Goal: Task Accomplishment & Management: Complete application form

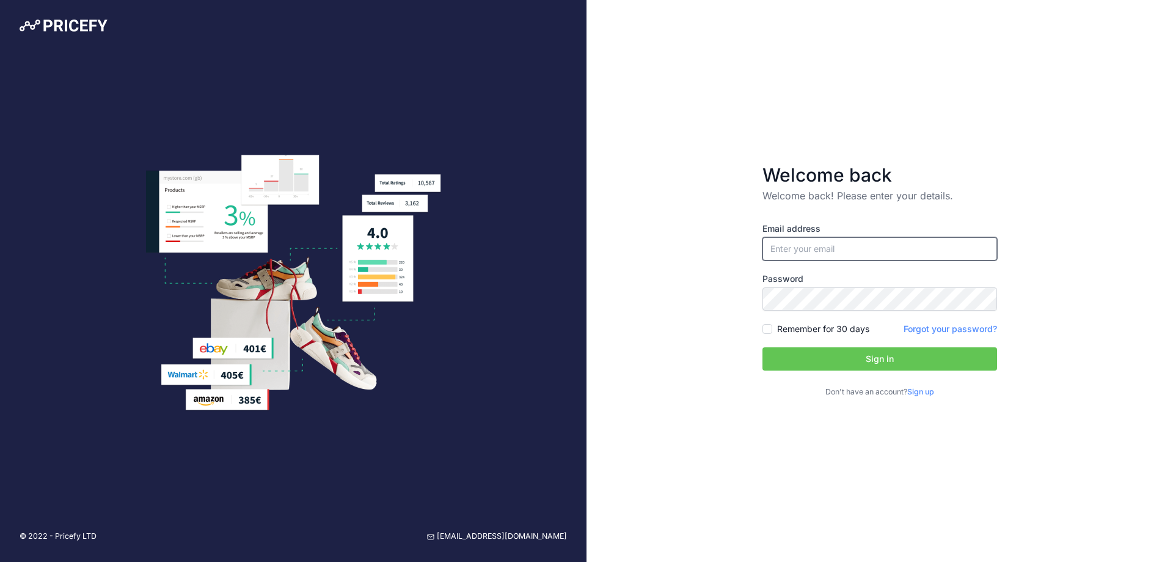
click at [842, 242] on input "email" at bounding box center [880, 248] width 235 height 23
type input "[DOMAIN_NAME][EMAIL_ADDRESS][DOMAIN_NAME]"
click at [922, 394] on link "Sign up" at bounding box center [921, 391] width 27 height 9
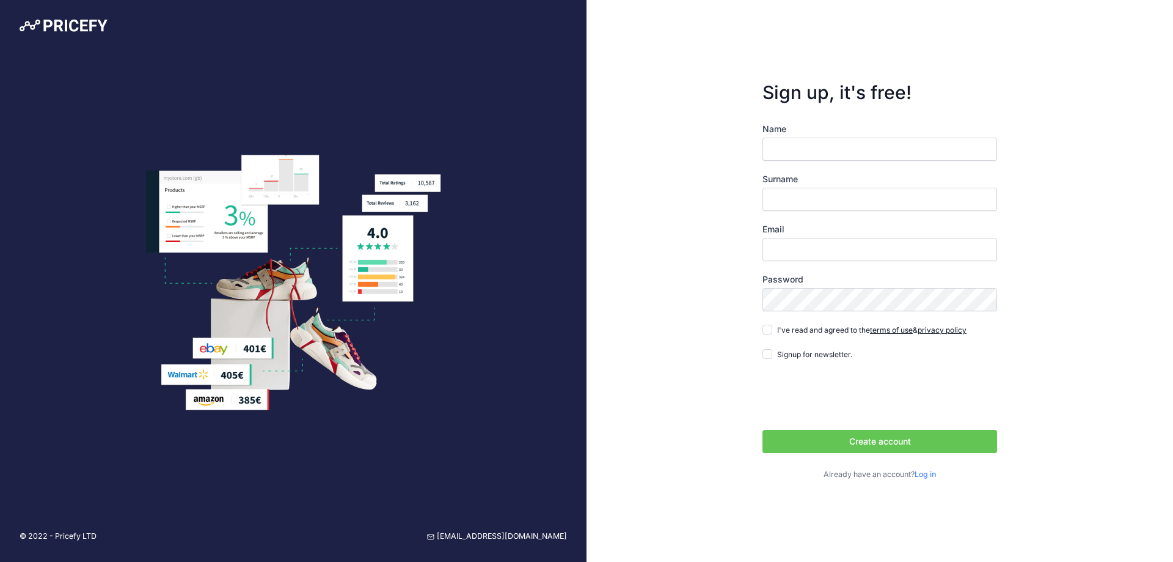
click at [933, 472] on link "Log in" at bounding box center [925, 473] width 21 height 9
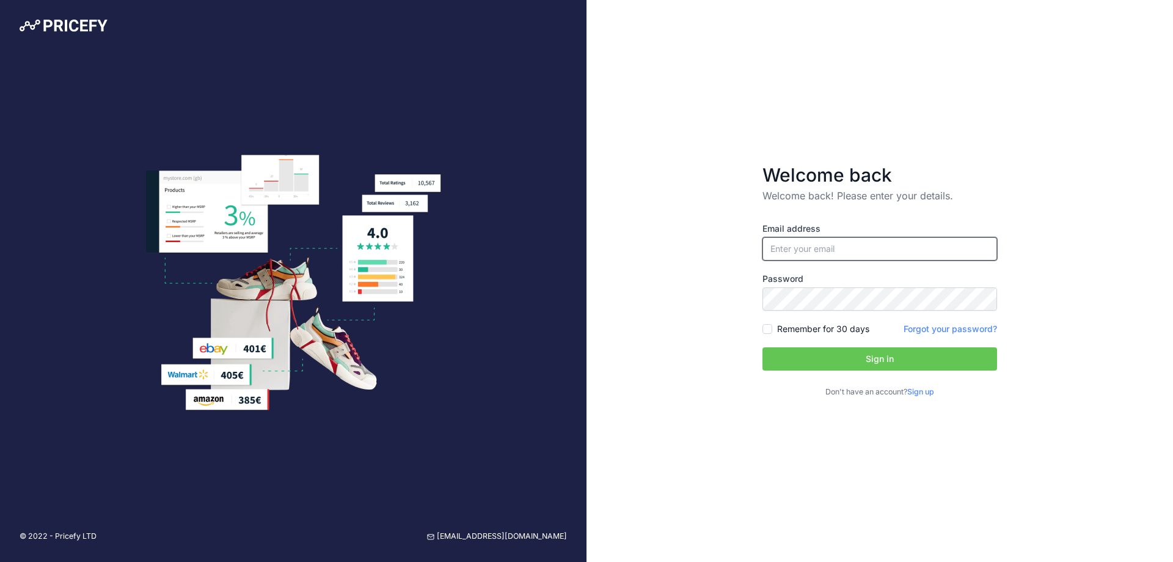
click at [837, 250] on input "email" at bounding box center [880, 248] width 235 height 23
type input "[DOMAIN_NAME][EMAIL_ADDRESS][DOMAIN_NAME]"
click at [826, 332] on label "Remember for 30 days" at bounding box center [823, 329] width 92 height 12
click at [773, 332] on input "Remember for 30 days" at bounding box center [768, 329] width 10 height 10
checkbox input "true"
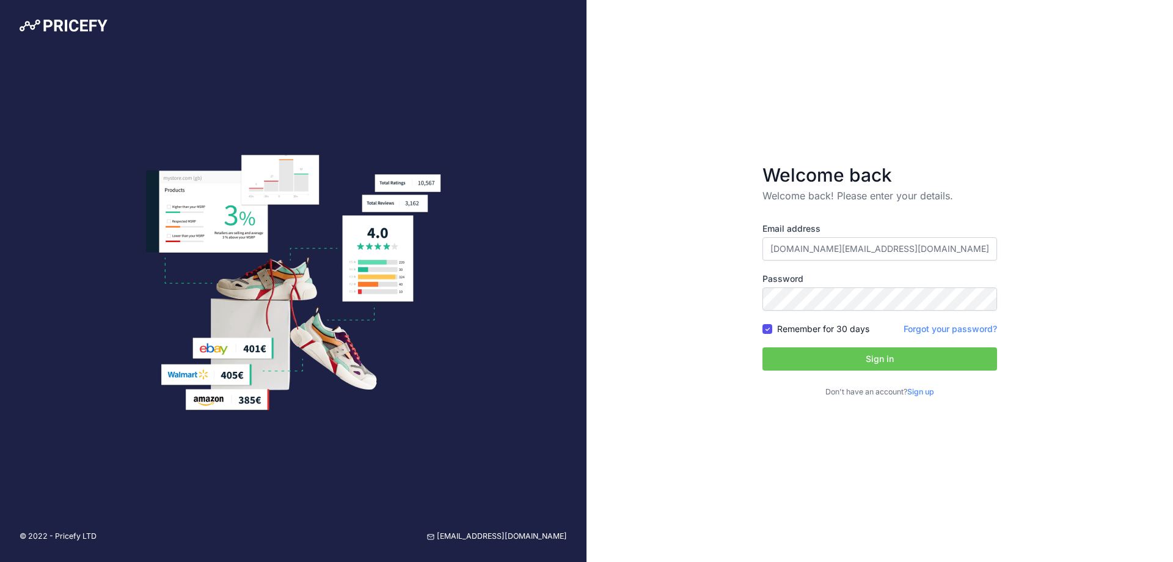
click at [828, 347] on button "Sign in" at bounding box center [880, 358] width 235 height 23
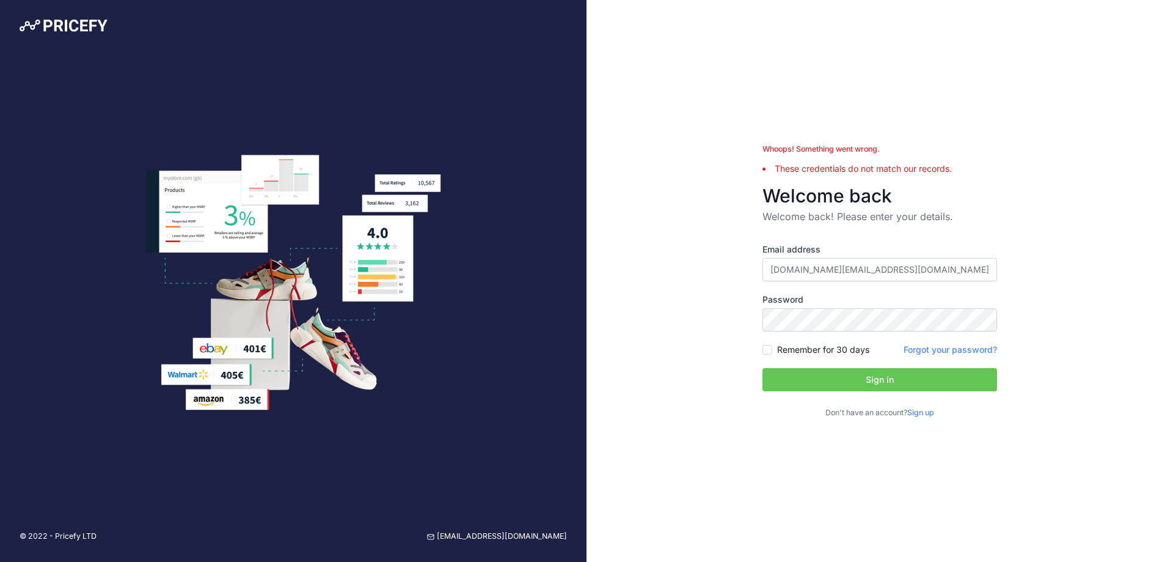
click at [927, 404] on div "Don't have an account? Sign up" at bounding box center [880, 410] width 235 height 15
click at [927, 411] on link "Sign up" at bounding box center [921, 412] width 27 height 9
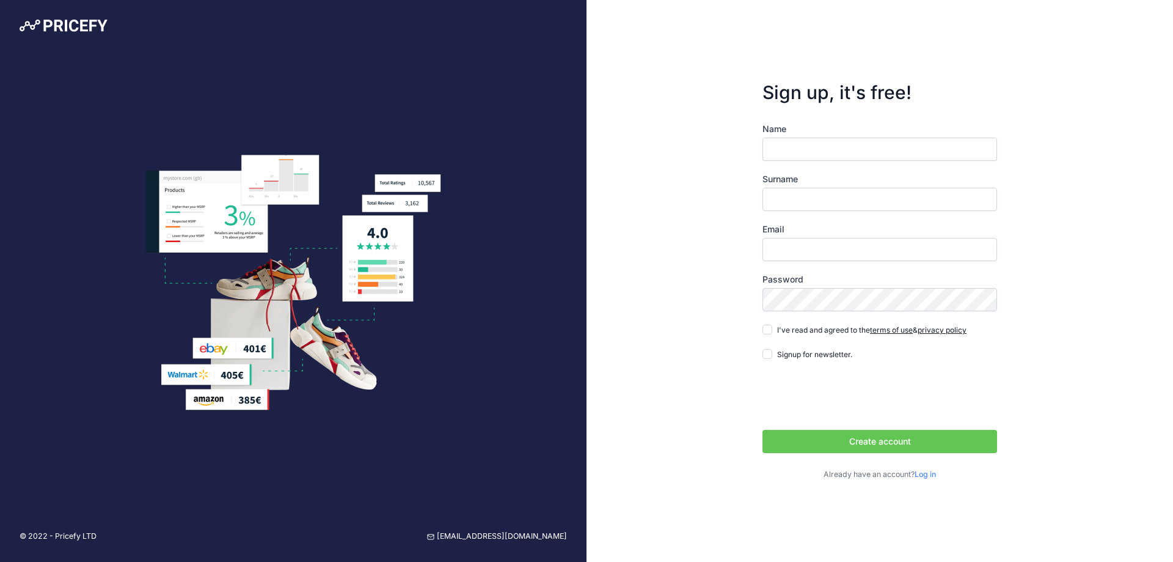
click at [828, 161] on div "Name Surname Email Password Log in" at bounding box center [880, 302] width 235 height 358
click at [824, 151] on input "Name" at bounding box center [880, 149] width 235 height 23
click at [817, 149] on input "hariom raghuwanshi" at bounding box center [880, 149] width 235 height 23
type input "hariom"
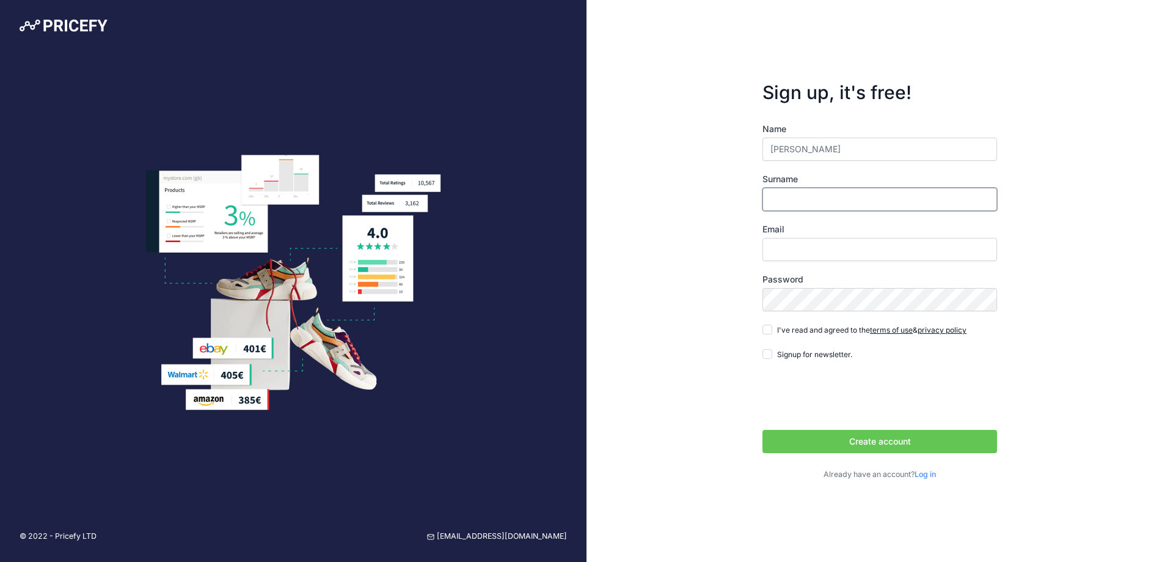
click at [787, 189] on input "Surname" at bounding box center [880, 199] width 235 height 23
paste input "raghuwanshi"
click at [777, 200] on input "raghuwanshi" at bounding box center [880, 199] width 235 height 23
type input "raghuwanshi"
click at [841, 251] on input "Email" at bounding box center [880, 249] width 235 height 23
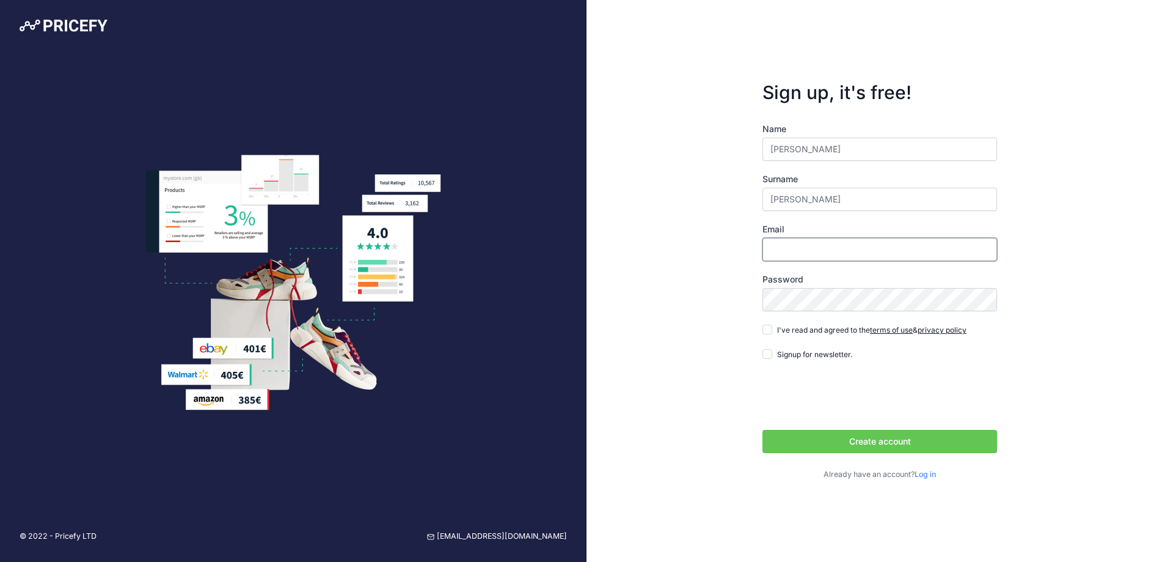
type input "hariomraghuwanshi.tech@gmail.com"
click at [793, 328] on span "I've read and agreed to the terms of use & privacy policy" at bounding box center [871, 329] width 189 height 9
click at [773, 328] on input "I've read and agreed to the terms of use & privacy policy" at bounding box center [768, 330] width 10 height 10
checkbox input "true"
click at [785, 350] on span "Signup for newsletter." at bounding box center [814, 354] width 75 height 9
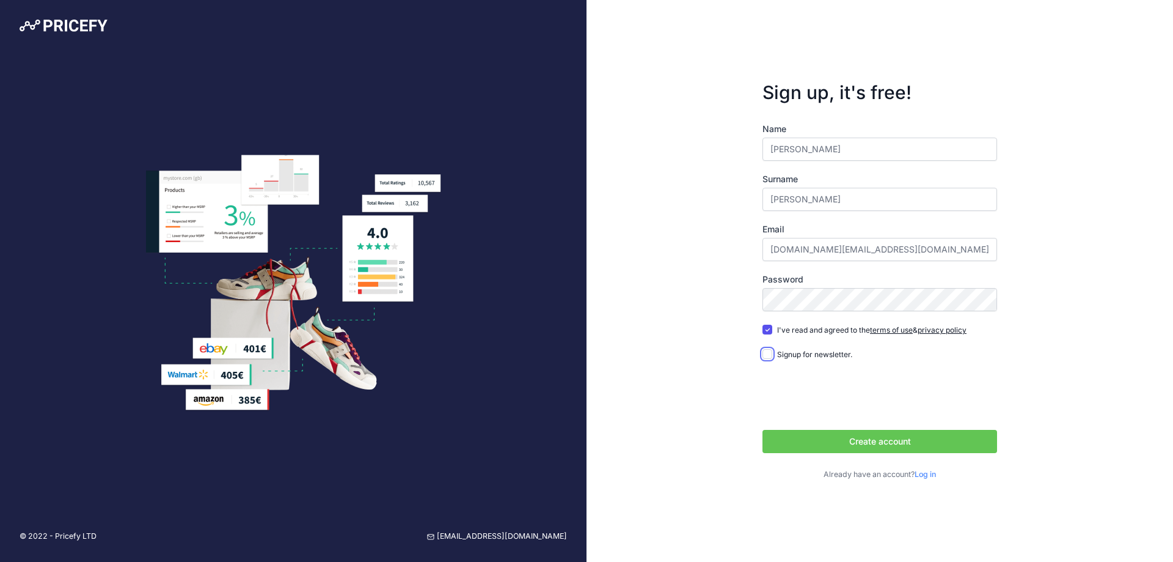
click at [773, 350] on input "Signup for newsletter." at bounding box center [768, 354] width 10 height 10
click at [775, 362] on div "Name hariom Surname raghuwanshi Email hariomraghuwanshi.tech@gmail.com Password…" at bounding box center [880, 302] width 235 height 358
click at [774, 356] on div "Signup for newsletter." at bounding box center [808, 354] width 90 height 12
click at [769, 354] on input "Signup for newsletter." at bounding box center [768, 354] width 10 height 10
checkbox input "false"
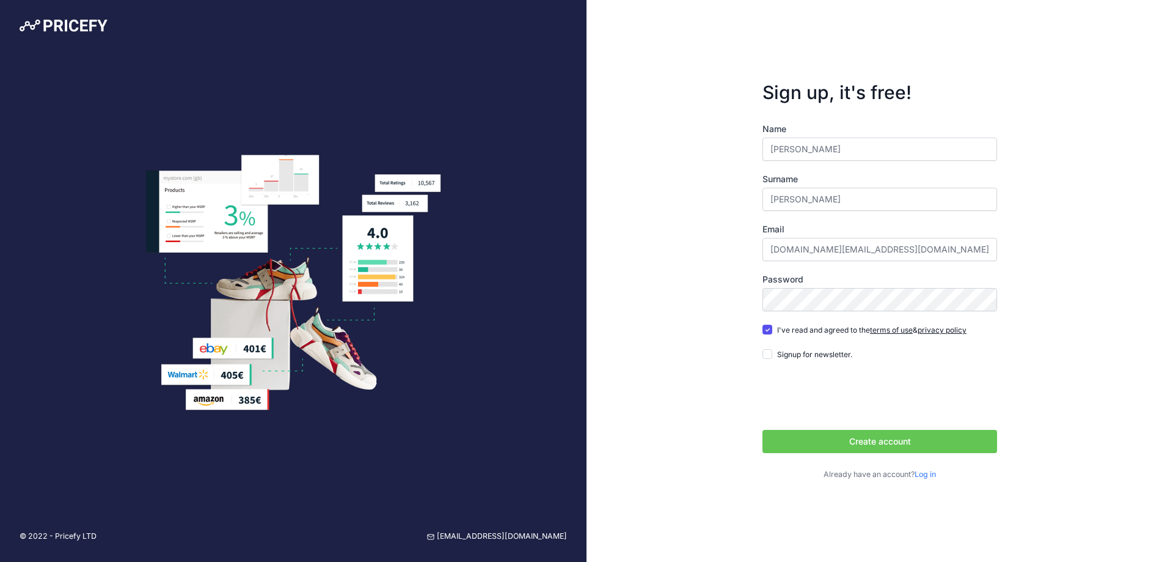
click at [811, 444] on button "Create account" at bounding box center [880, 441] width 235 height 23
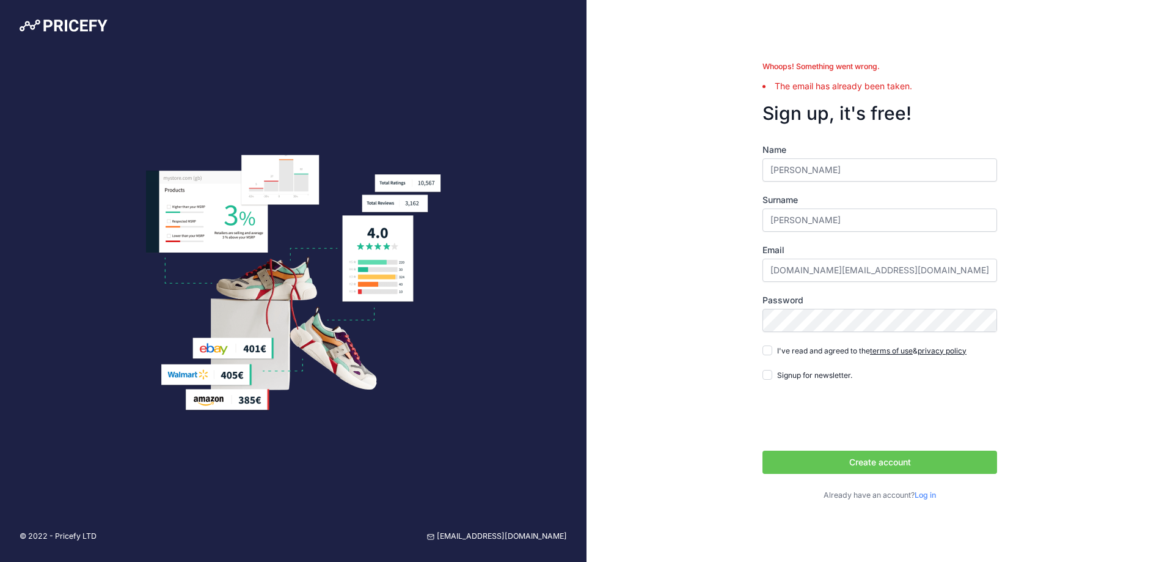
click at [932, 496] on link "Log in" at bounding box center [925, 494] width 21 height 9
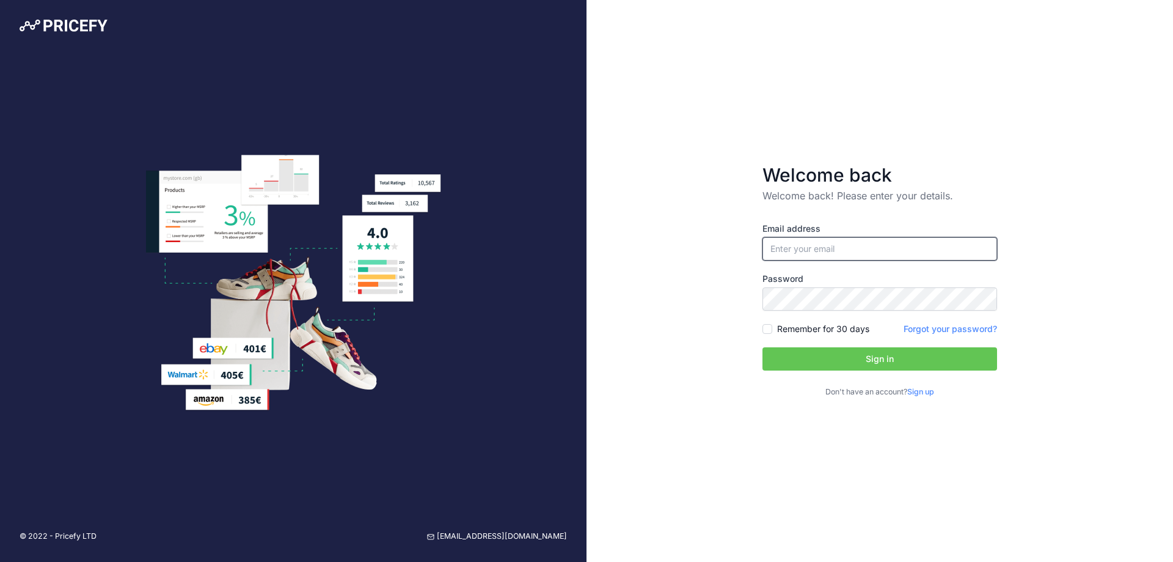
click at [824, 246] on input "email" at bounding box center [880, 248] width 235 height 23
type input "[DOMAIN_NAME][EMAIL_ADDRESS][DOMAIN_NAME]"
click at [956, 329] on link "Forgot your password?" at bounding box center [951, 328] width 94 height 10
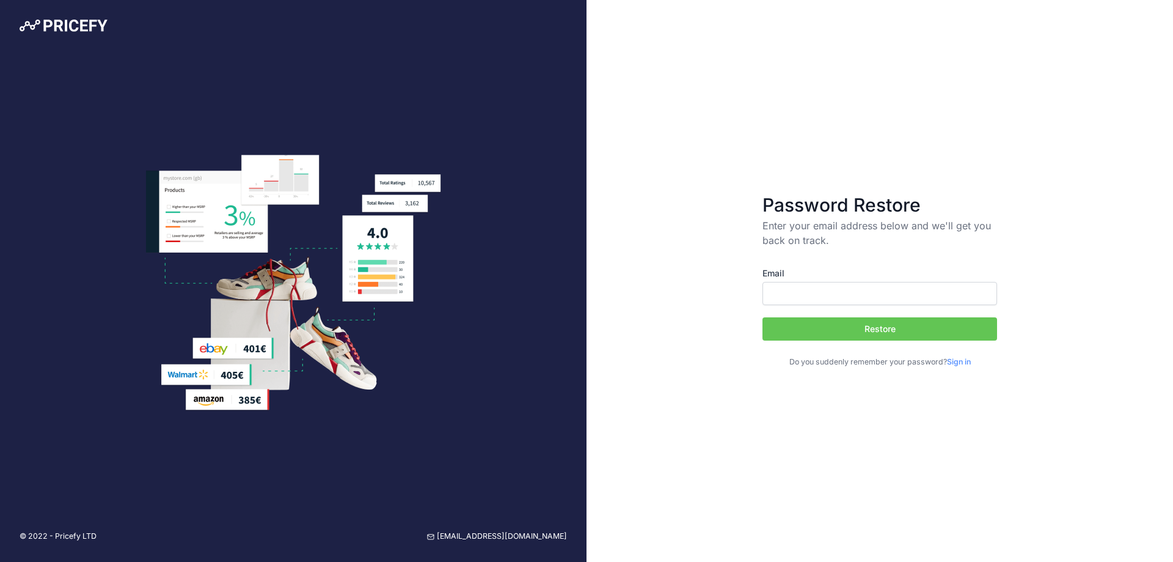
click at [816, 293] on input "Email" at bounding box center [880, 293] width 235 height 23
type input "[DOMAIN_NAME][EMAIL_ADDRESS][DOMAIN_NAME]"
click at [942, 328] on button "Restore" at bounding box center [880, 328] width 235 height 23
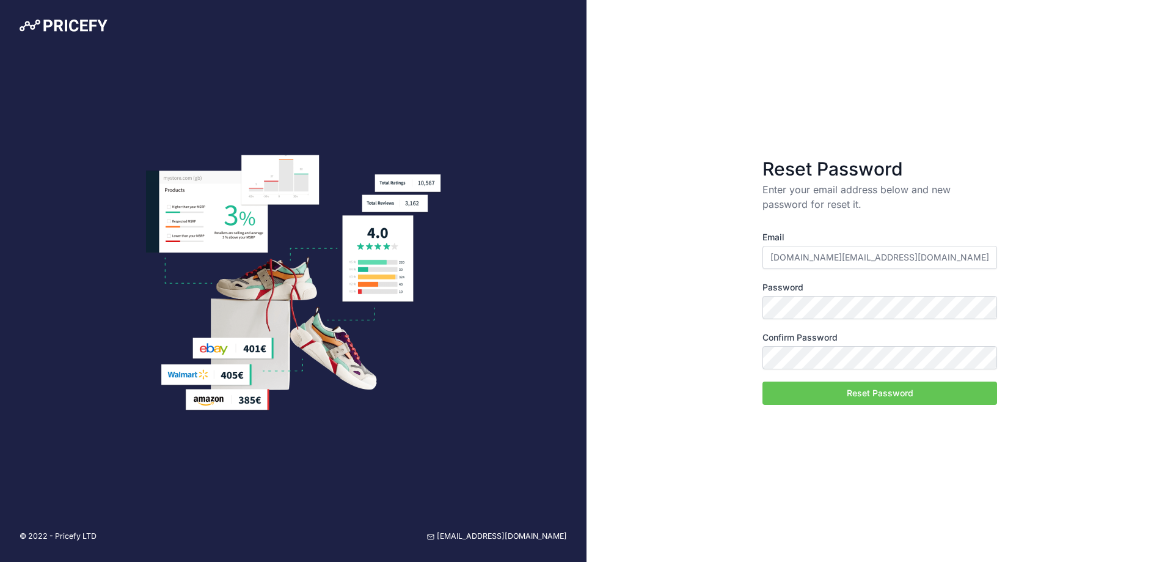
click at [815, 255] on input "hariomraghuwanshi.tech@gmail.com" at bounding box center [880, 257] width 235 height 23
click at [866, 404] on button "Reset Password" at bounding box center [880, 392] width 235 height 23
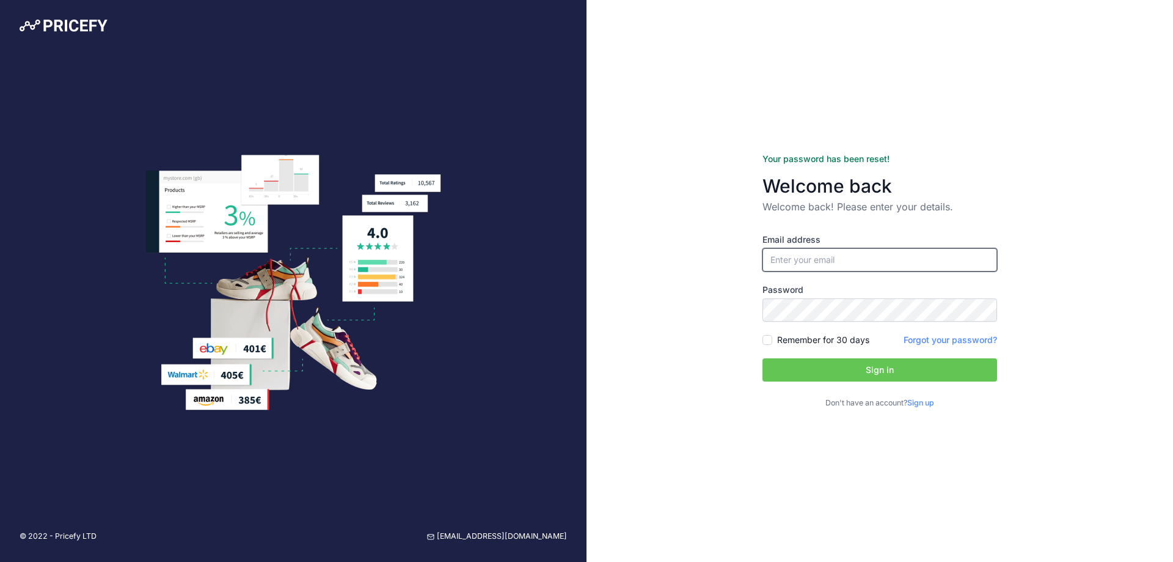
click at [822, 268] on input "email" at bounding box center [880, 259] width 235 height 23
type input "hariomraghuwanshi.tech@gmail.com"
click at [828, 336] on label "Remember for 30 days" at bounding box center [823, 340] width 92 height 12
click at [773, 336] on input "Remember for 30 days" at bounding box center [768, 340] width 10 height 10
checkbox input "true"
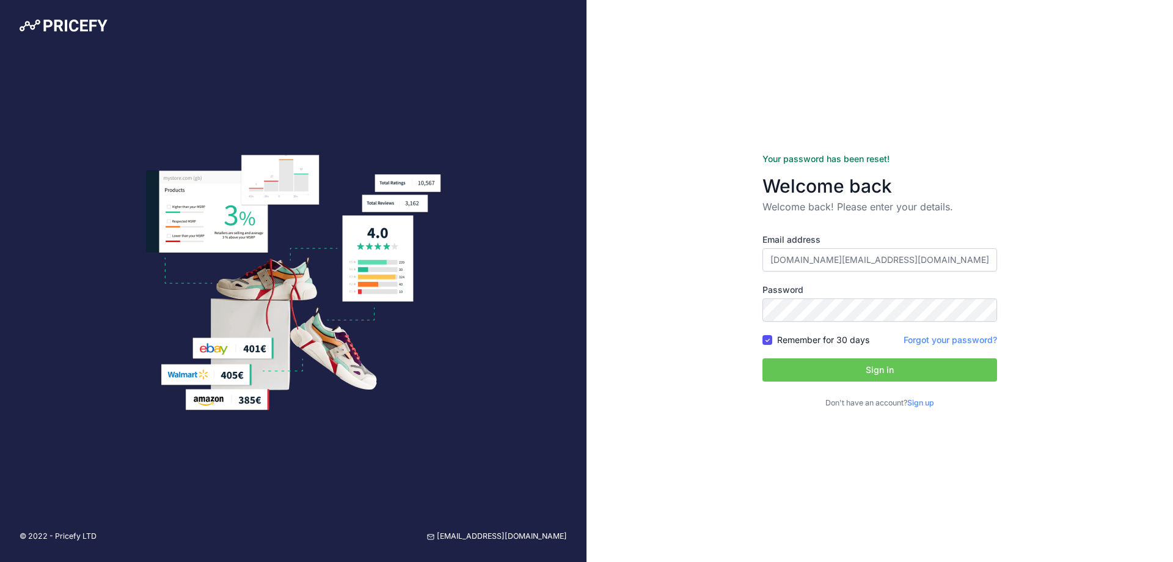
click at [821, 362] on button "Sign in" at bounding box center [880, 369] width 235 height 23
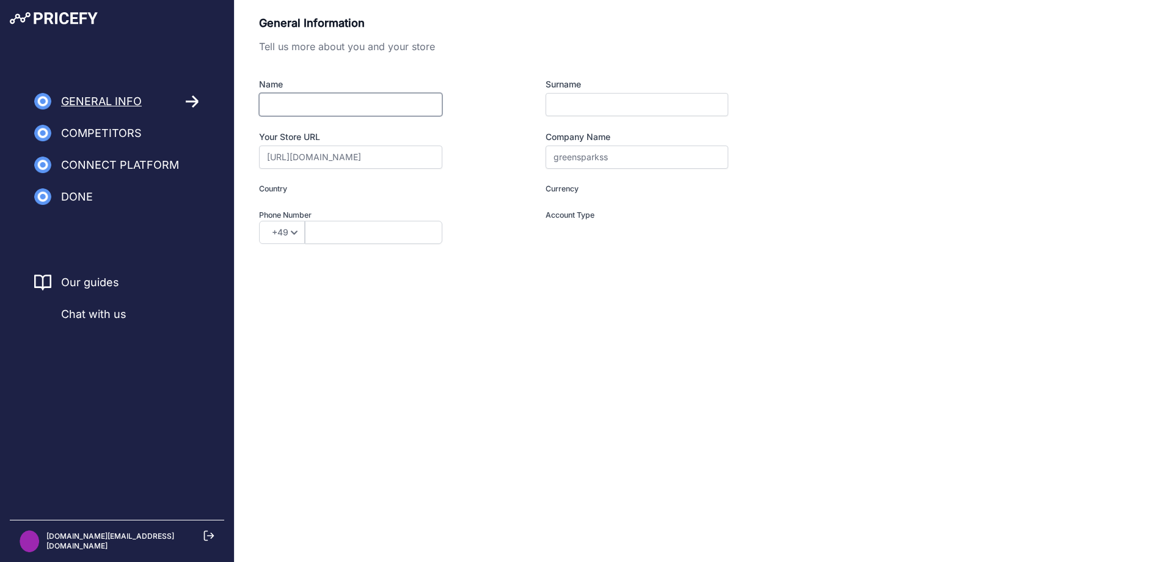
click at [321, 101] on input "Name" at bounding box center [350, 104] width 183 height 23
type input "[PERSON_NAME]"
click at [604, 105] on input "Surname" at bounding box center [637, 104] width 183 height 23
type input "raghuwanshi"
type input "India"
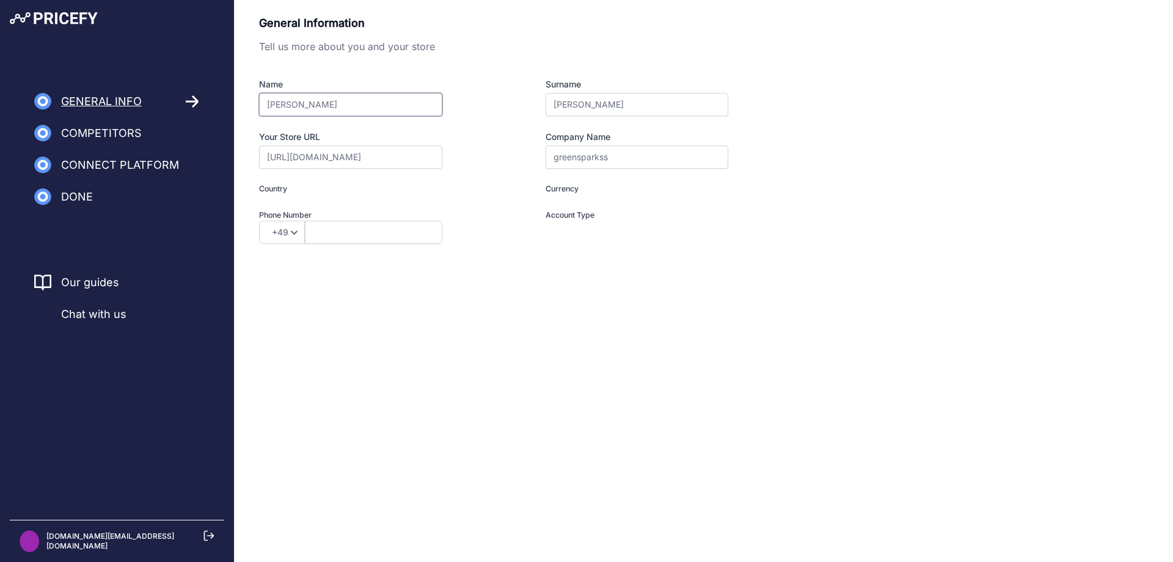
type input "INR"
type input "I am a Merchant"
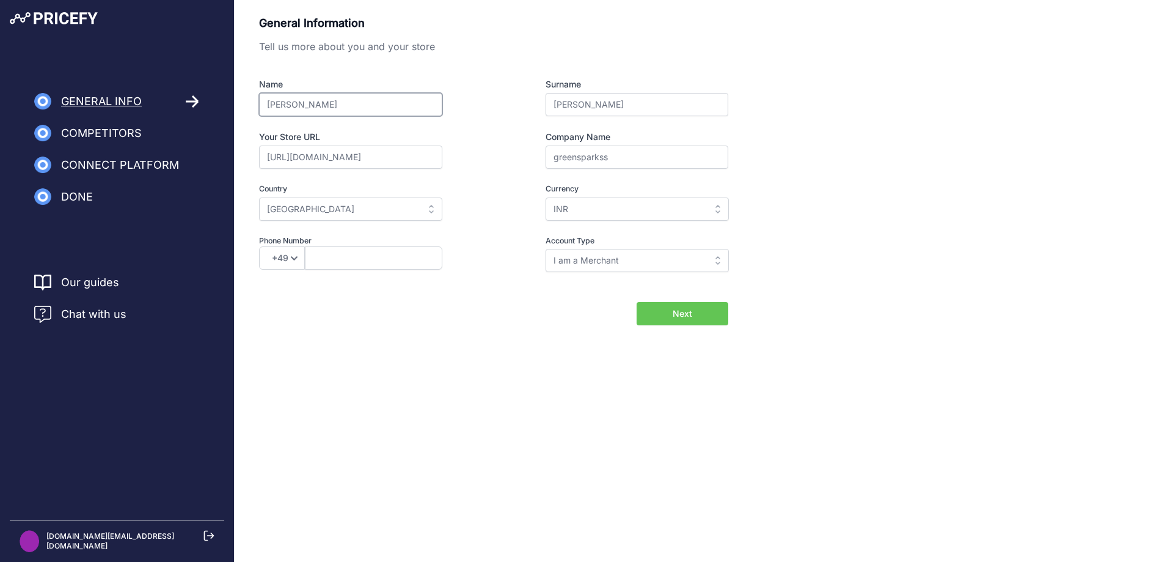
drag, startPoint x: 304, startPoint y: 105, endPoint x: 413, endPoint y: 108, distance: 109.4
click at [413, 108] on input "[PERSON_NAME]" at bounding box center [350, 104] width 183 height 23
type input "hariom"
click at [345, 161] on input "https://greensparkss.myshopify.com" at bounding box center [350, 156] width 183 height 23
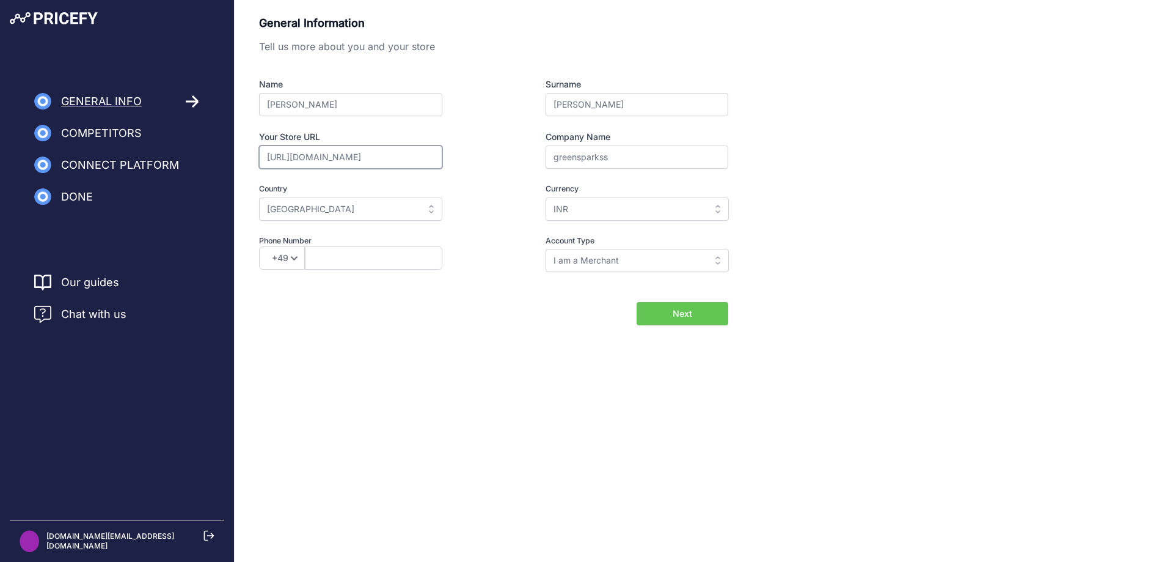
click at [357, 164] on input "https://greensparkss.myshopify.com" at bounding box center [350, 156] width 183 height 23
click at [584, 161] on input "greensparkss" at bounding box center [637, 156] width 183 height 23
click at [359, 201] on input "India" at bounding box center [350, 208] width 183 height 23
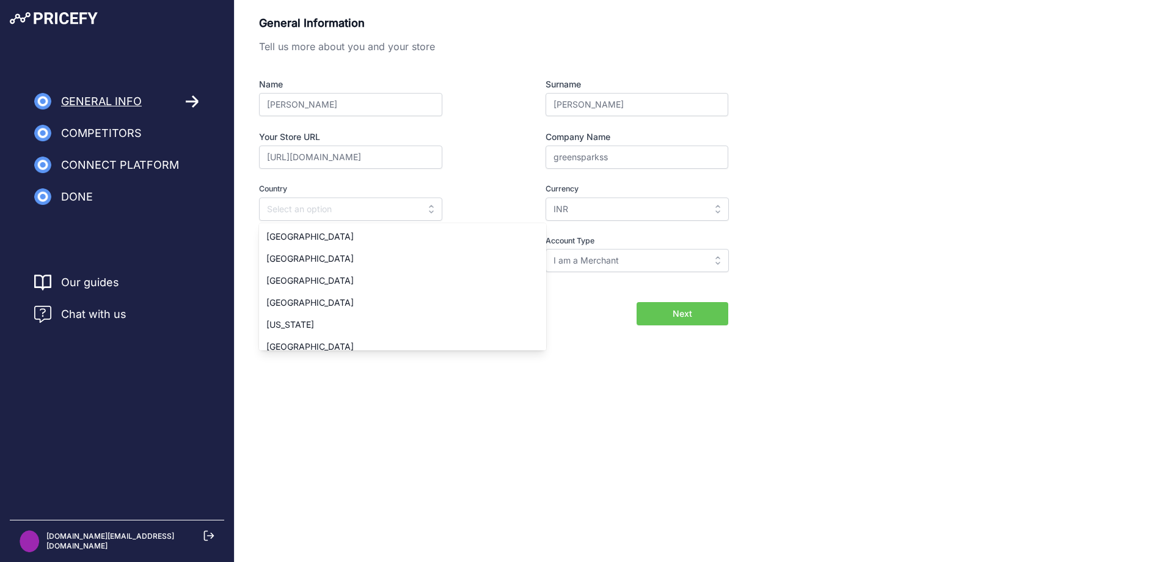
click at [542, 347] on div "General Information Tell us more about you and your store Name hariom Surname r…" at bounding box center [704, 189] width 939 height 379
type input "India"
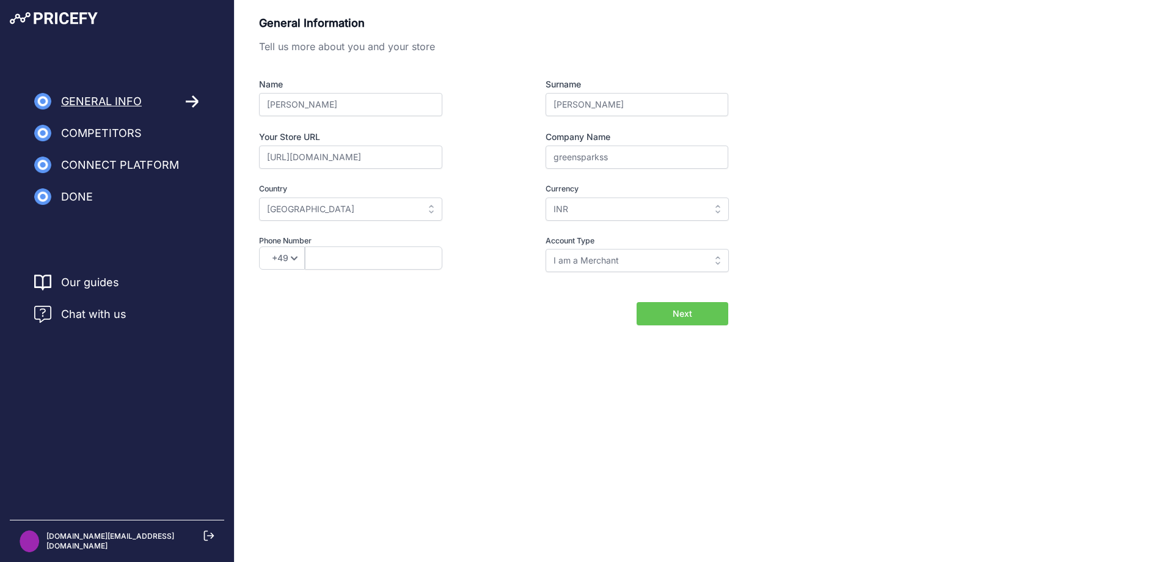
click at [752, 324] on div "General Information Tell us more about you and your store Name hariom Surname r…" at bounding box center [704, 170] width 890 height 310
click at [708, 319] on button "Next" at bounding box center [683, 313] width 92 height 23
click at [303, 262] on select "+49 +43 +32 +1 +86 +34 +358 +33 +30 +39 +81 +352 +31 +48 +351 +420 +44 +46 +41 …" at bounding box center [282, 257] width 46 height 23
select select "91"
click at [259, 246] on select "+49 +43 +32 +1 +86 +34 +358 +33 +30 +39 +81 +352 +31 +48 +351 +420 +44 +46 +41 …" at bounding box center [282, 257] width 46 height 23
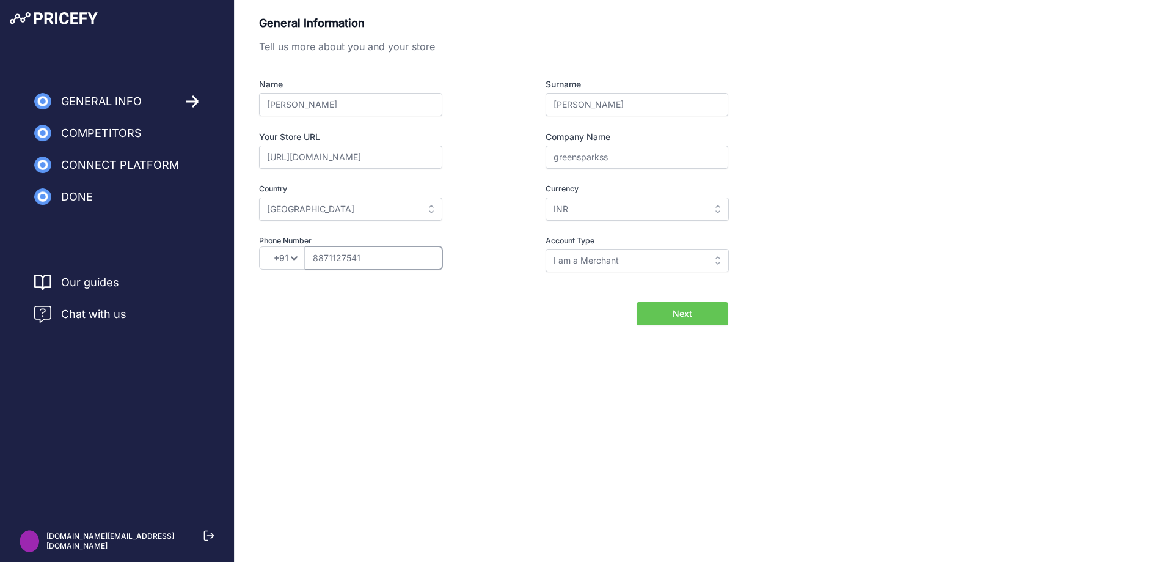
type input "8871127541"
click at [587, 304] on div "Next" at bounding box center [650, 313] width 156 height 23
click at [596, 249] on div "Account Type I am a Merchant I am a Brand I am a Merchant I am a Merchant I am …" at bounding box center [614, 253] width 227 height 37
drag, startPoint x: 594, startPoint y: 259, endPoint x: 593, endPoint y: 266, distance: 7.4
click at [594, 260] on input "I am a Merchant" at bounding box center [637, 260] width 183 height 23
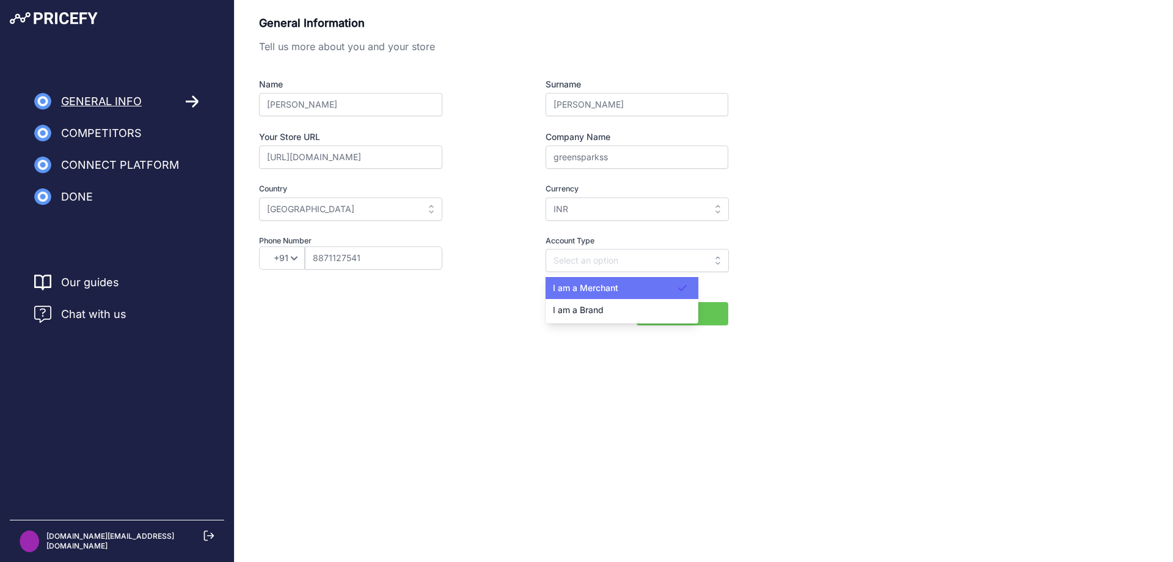
click at [562, 286] on span "I am a Merchant" at bounding box center [585, 287] width 65 height 10
type input "I am a Merchant"
click at [499, 298] on form "General Information Tell us more about you and your store Name hariom Surname r…" at bounding box center [493, 170] width 469 height 310
click at [710, 306] on button "Next" at bounding box center [683, 313] width 92 height 23
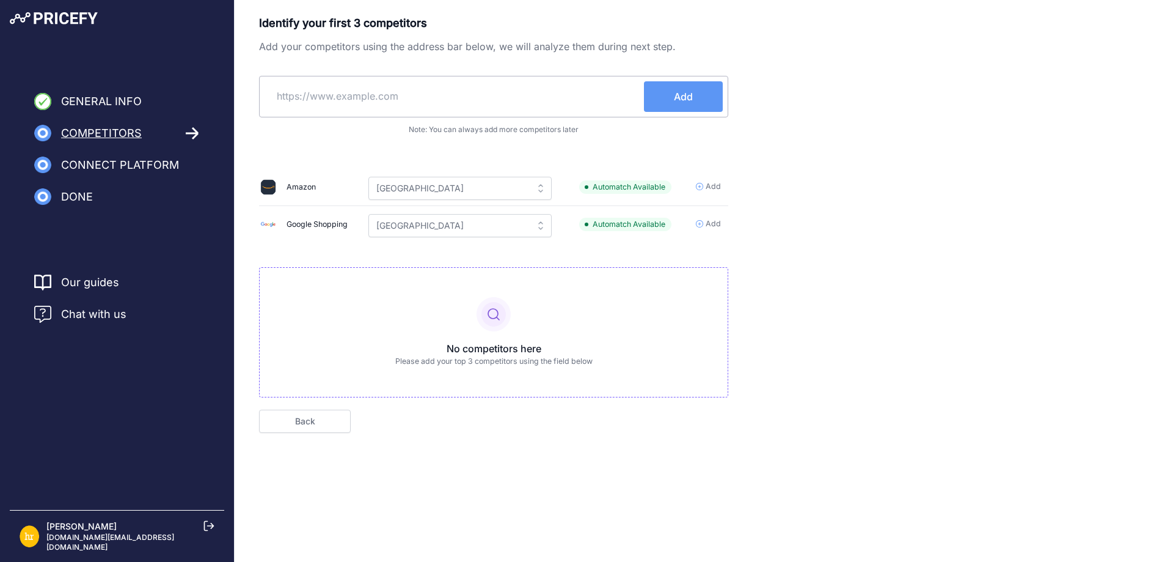
click at [389, 94] on input "text" at bounding box center [455, 95] width 380 height 29
click at [347, 93] on input "text" at bounding box center [455, 95] width 380 height 29
click at [378, 79] on div "Add" at bounding box center [493, 97] width 469 height 42
click at [397, 97] on input "text" at bounding box center [455, 95] width 380 height 29
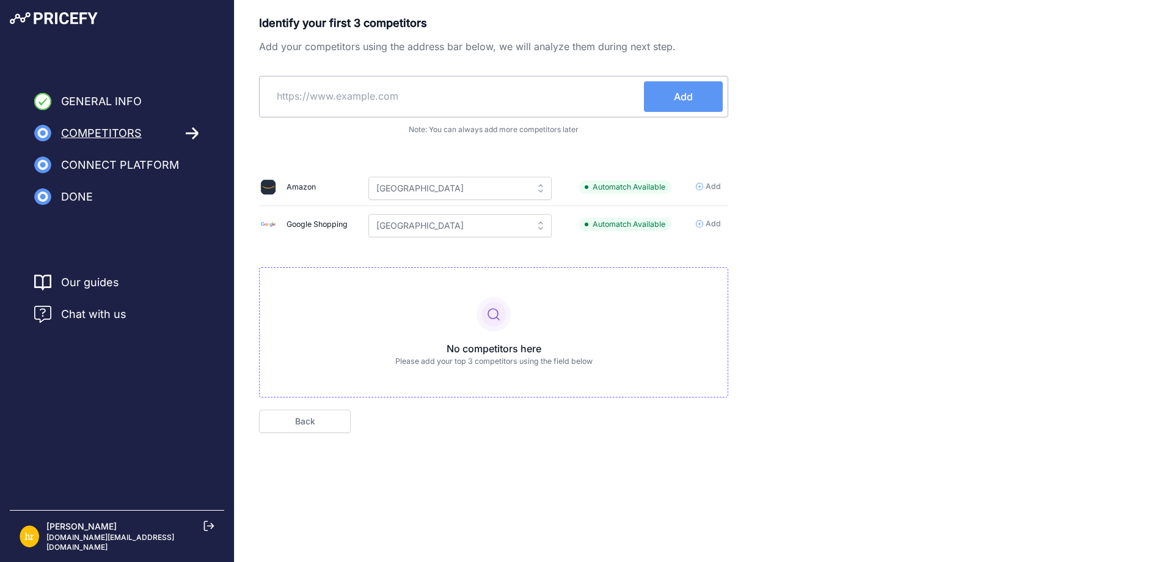
paste input "https://www.flipkart.com/"
type input "https://www.flipkart.com/"
click at [689, 87] on button "Add" at bounding box center [683, 96] width 79 height 31
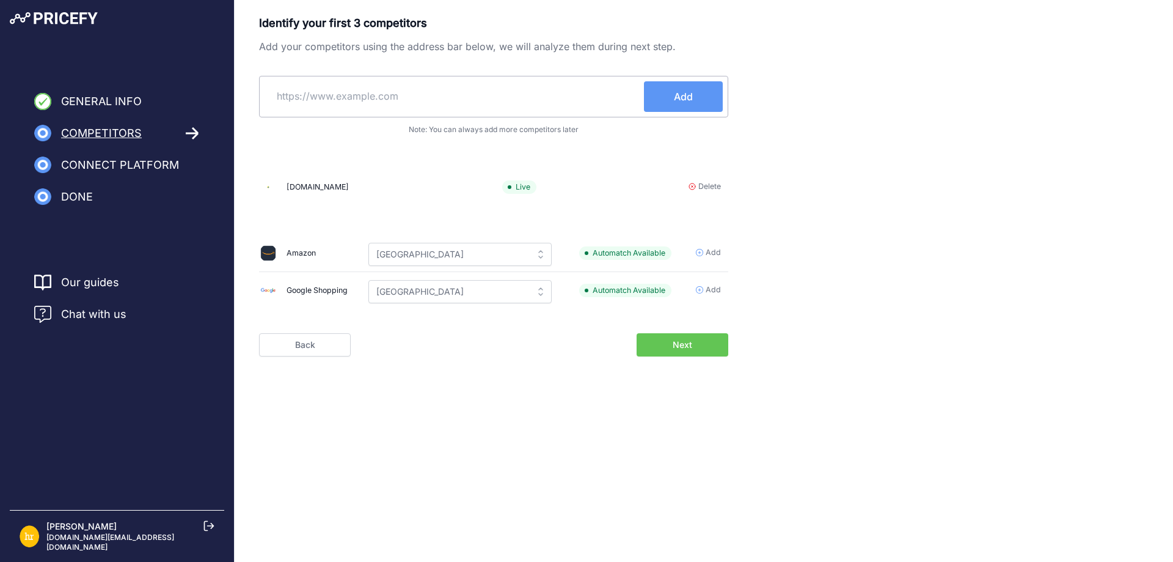
click at [694, 354] on button "Next" at bounding box center [683, 344] width 92 height 23
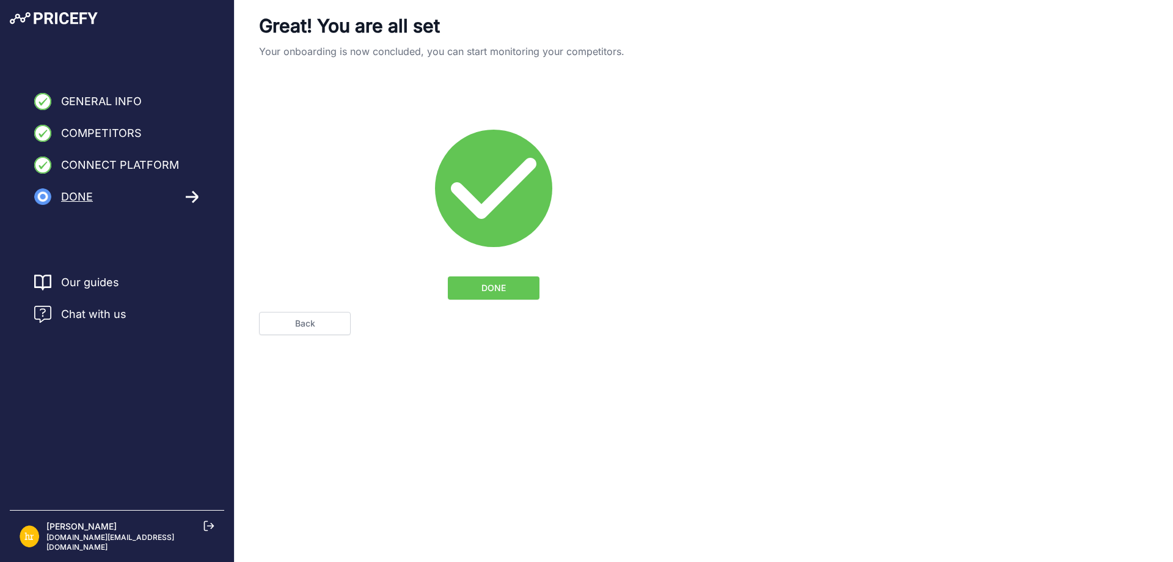
click at [502, 290] on span "DONE" at bounding box center [494, 288] width 24 height 12
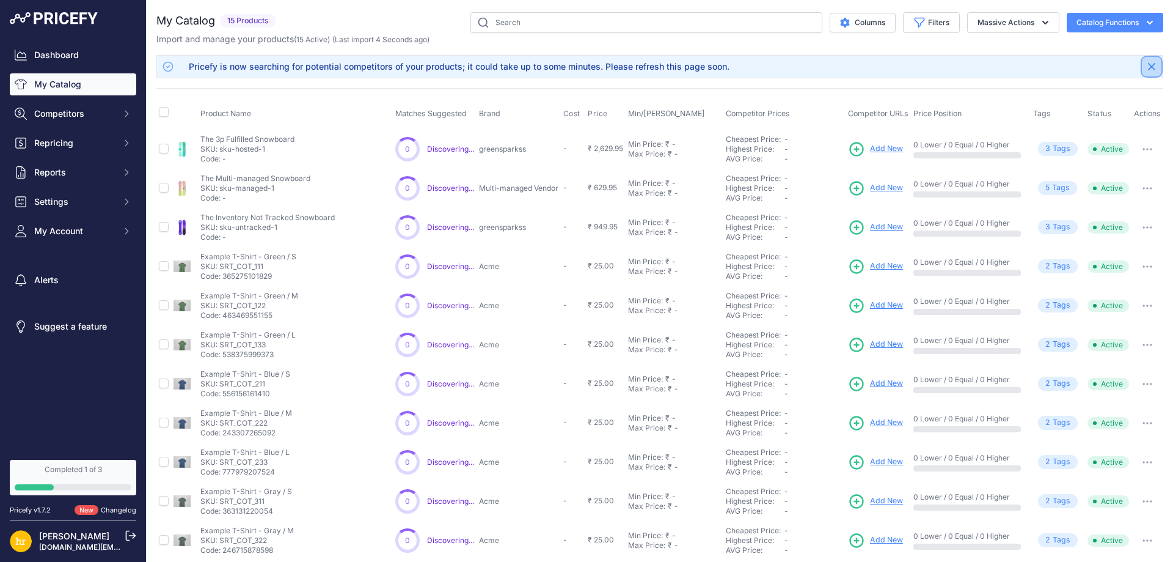
click at [1146, 73] on button "Close" at bounding box center [1152, 67] width 20 height 20
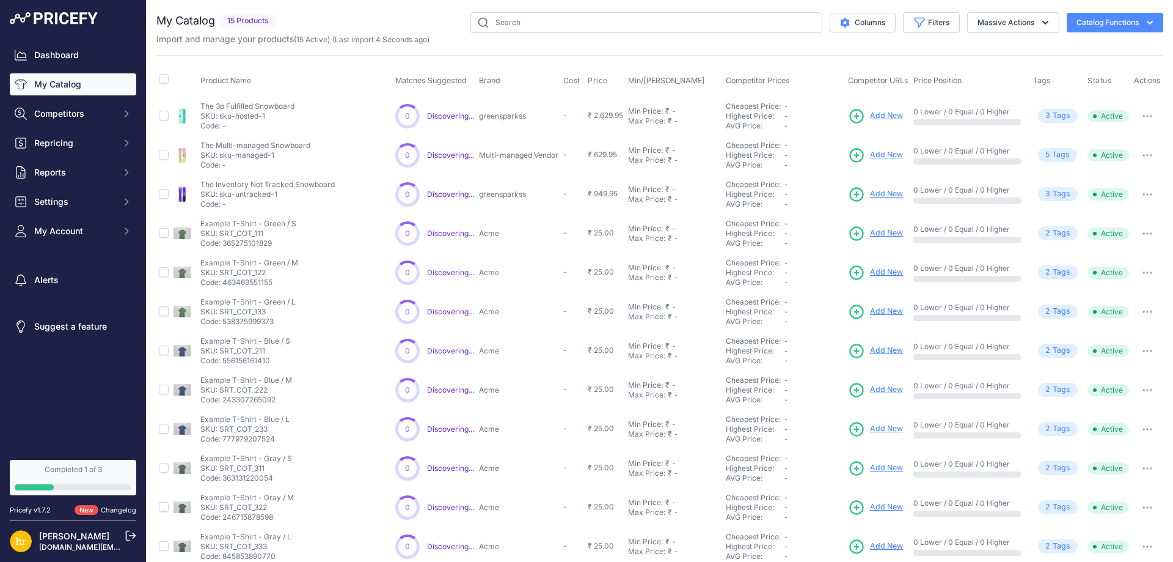
click at [1123, 23] on button "Catalog Functions" at bounding box center [1115, 23] width 97 height 20
click at [1123, 24] on button "Catalog Functions" at bounding box center [1115, 23] width 97 height 20
click at [986, 47] on div "My Catalog 15 Products" at bounding box center [659, 347] width 1007 height 671
click at [996, 22] on button "Massive Actions" at bounding box center [1014, 22] width 92 height 21
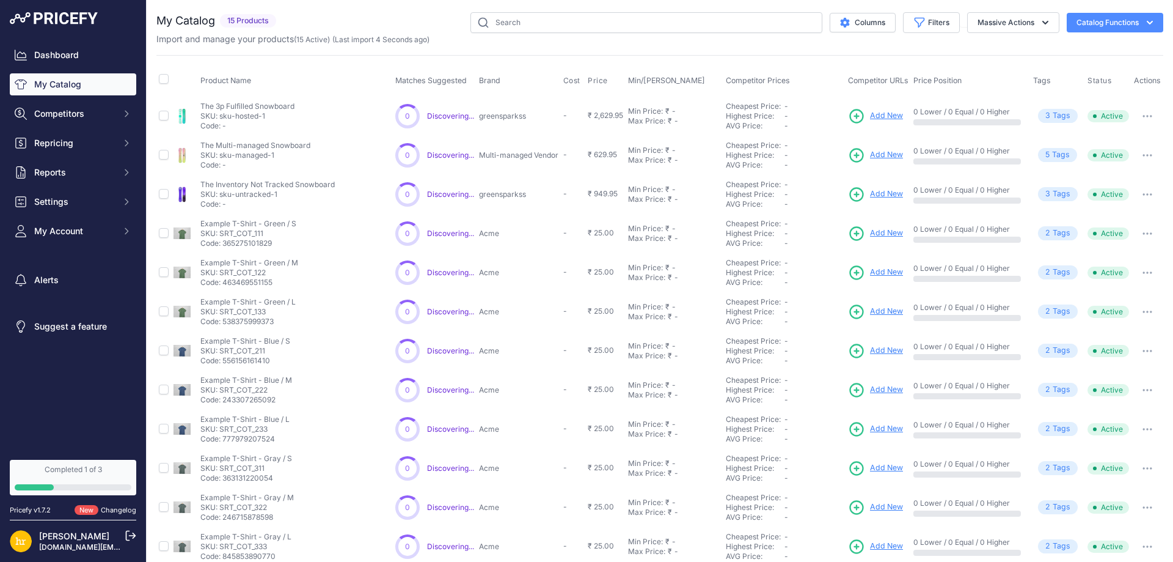
click at [919, 44] on div "Import and manage your products ( 15 Active ) (Last import 4 Seconds ago)" at bounding box center [659, 39] width 1007 height 12
click at [56, 114] on span "Competitors" at bounding box center [74, 114] width 80 height 12
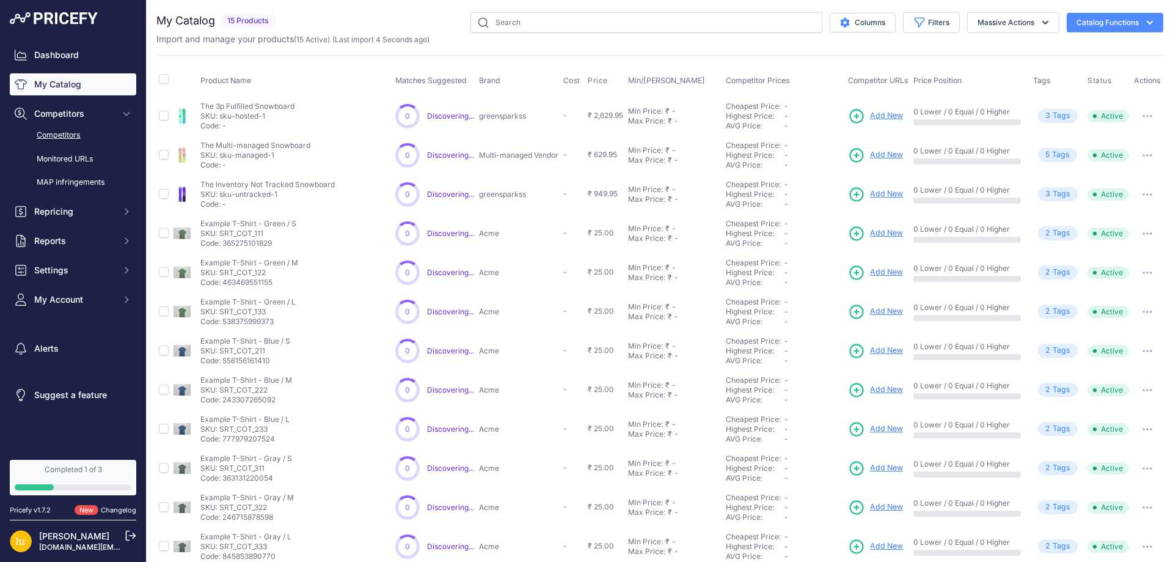
click at [79, 132] on link "Competitors" at bounding box center [73, 135] width 127 height 21
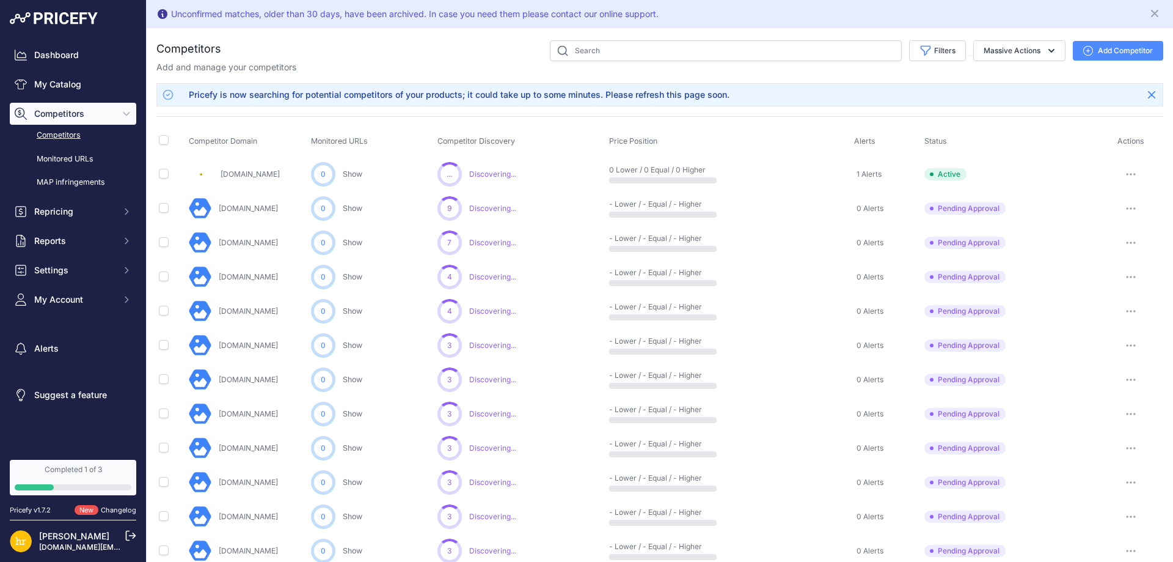
click at [321, 171] on span "0" at bounding box center [323, 174] width 5 height 11
click at [350, 172] on link "Show" at bounding box center [353, 173] width 20 height 9
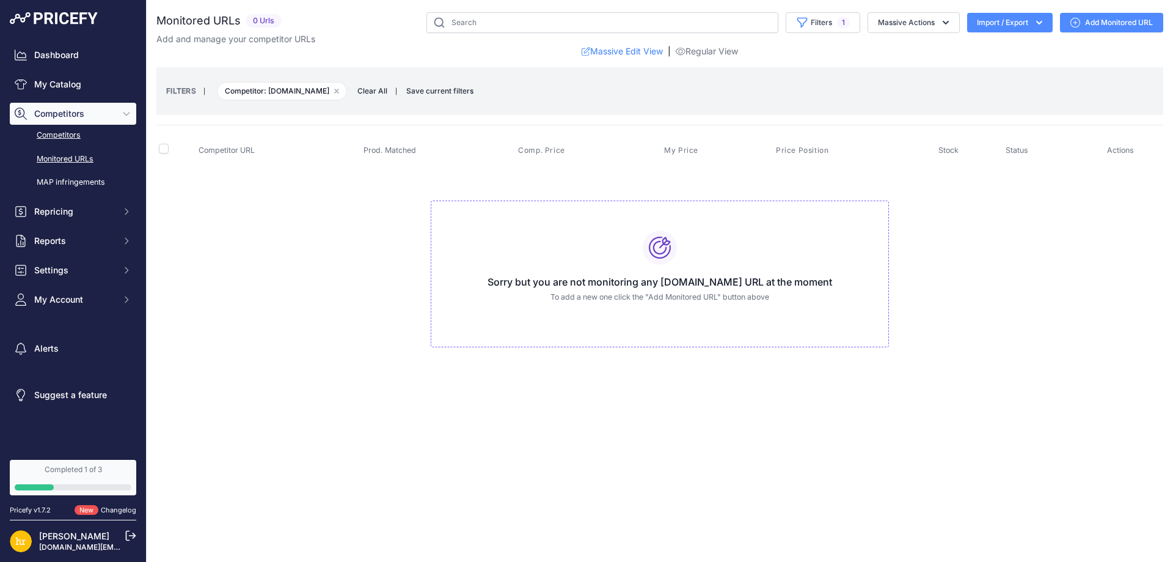
click at [75, 139] on link "Competitors" at bounding box center [73, 135] width 127 height 21
click at [92, 182] on link "MAP infringements" at bounding box center [73, 182] width 127 height 21
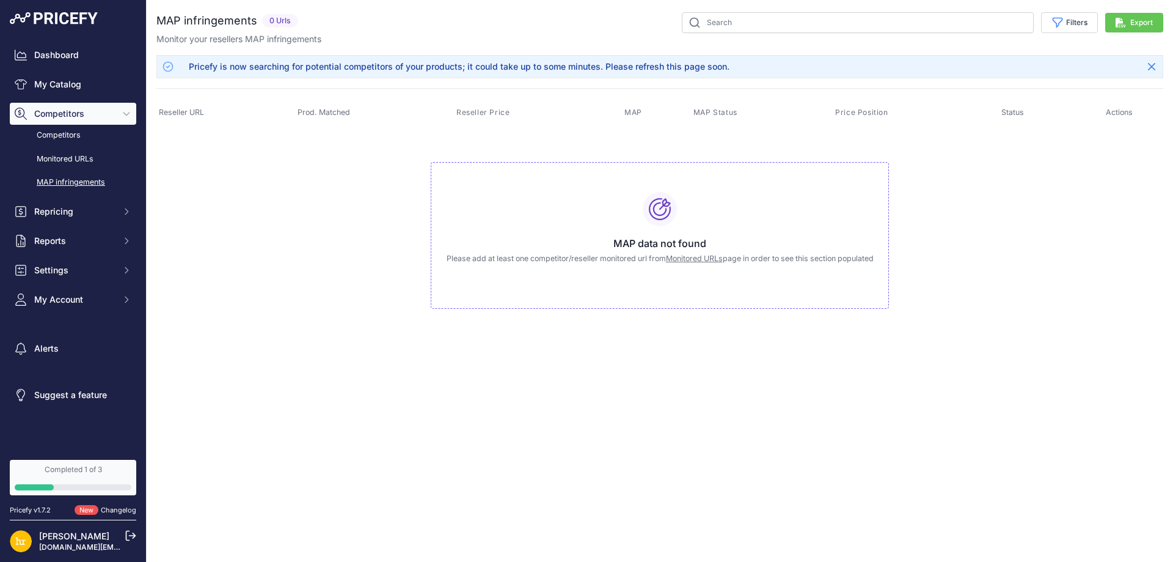
drag, startPoint x: 606, startPoint y: 247, endPoint x: 741, endPoint y: 252, distance: 135.2
click at [741, 252] on div "MAP data not found Please add at least one competitor/reseller monitored url fr…" at bounding box center [660, 235] width 458 height 147
drag, startPoint x: 303, startPoint y: 248, endPoint x: 210, endPoint y: 217, distance: 98.4
click at [302, 248] on td "MAP data not found Please add at least one competitor/reseller monitored url fr…" at bounding box center [659, 230] width 1007 height 206
click at [69, 138] on link "Competitors" at bounding box center [73, 135] width 127 height 21
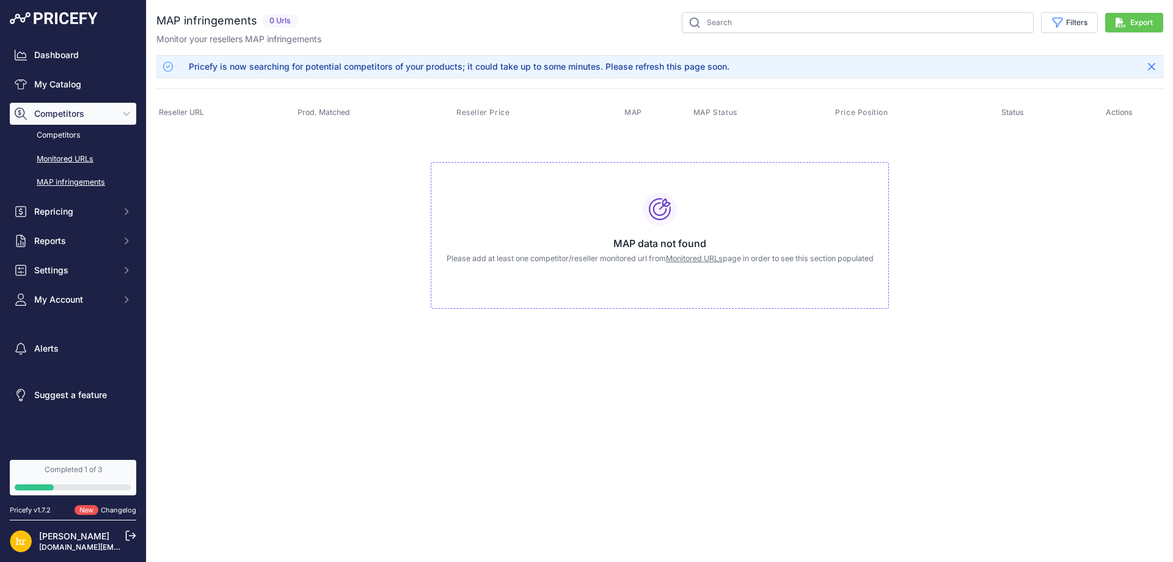
click at [69, 161] on link "Monitored URLs" at bounding box center [73, 159] width 127 height 21
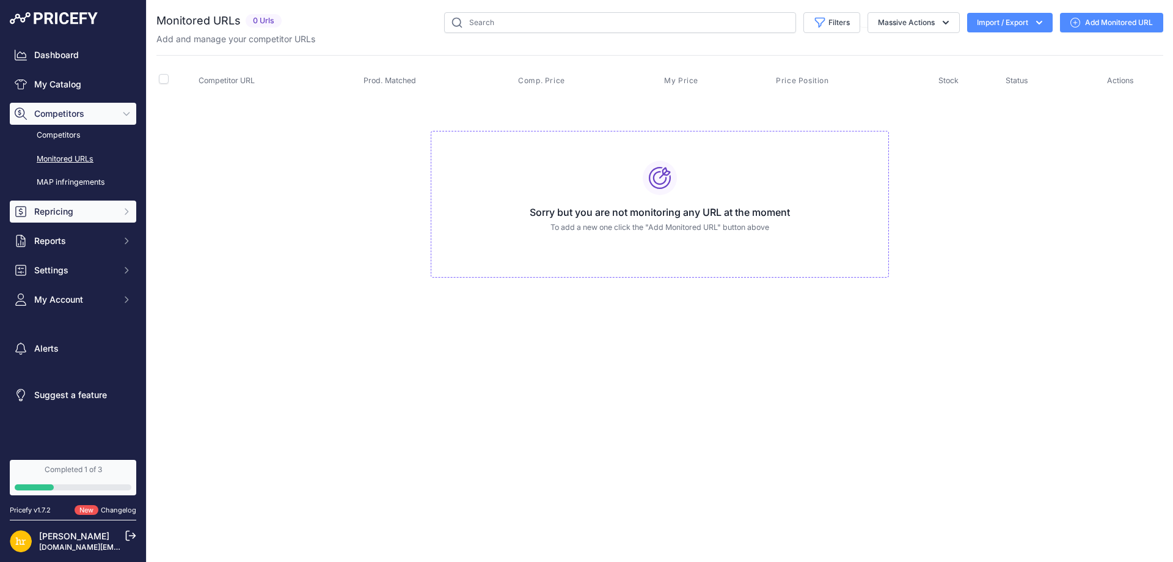
click at [64, 207] on span "Repricing" at bounding box center [74, 211] width 80 height 12
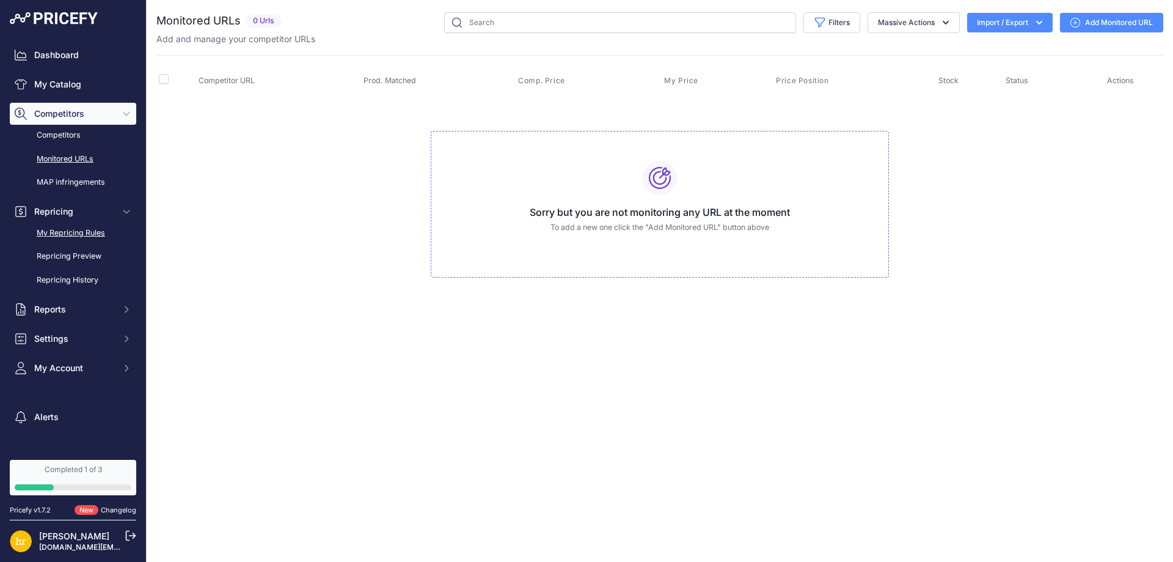
click at [73, 230] on link "My Repricing Rules" at bounding box center [73, 232] width 127 height 21
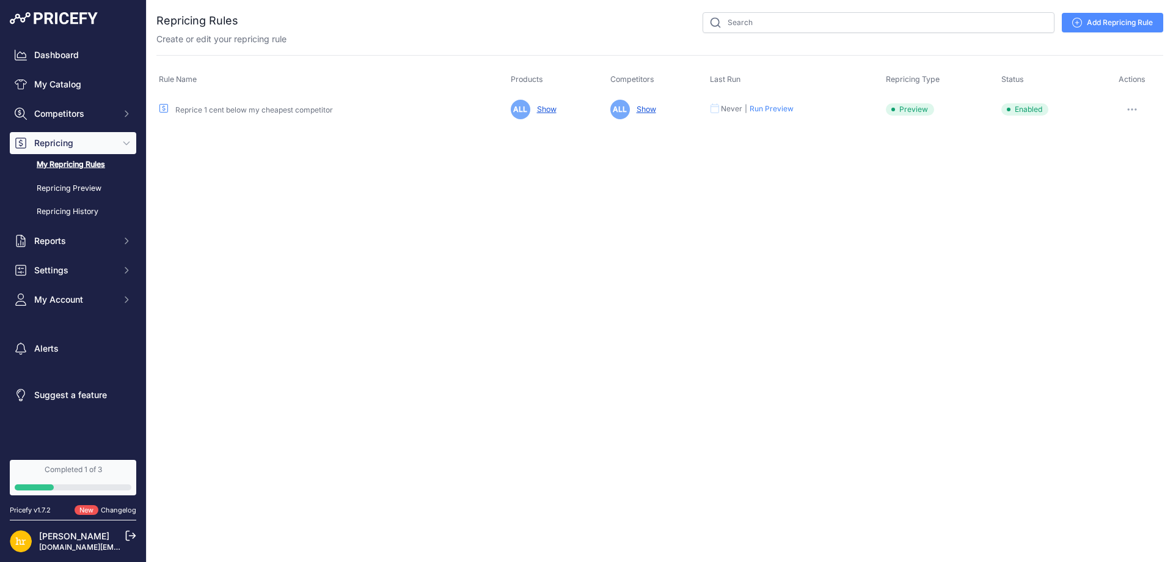
click at [642, 110] on link "Show" at bounding box center [644, 109] width 24 height 9
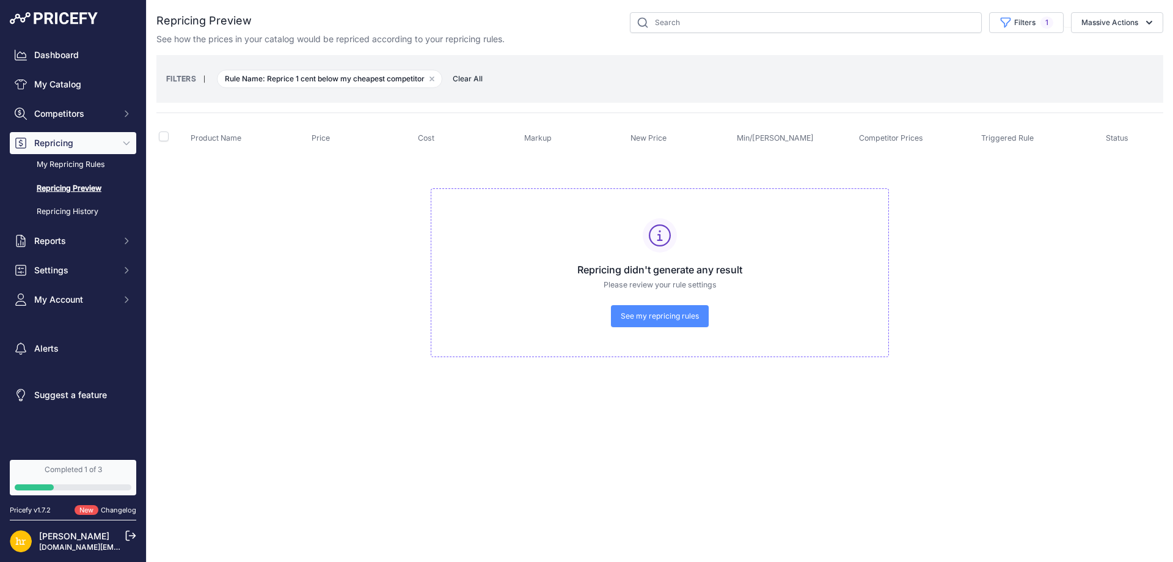
click at [642, 317] on span "See my repricing rules" at bounding box center [660, 316] width 78 height 10
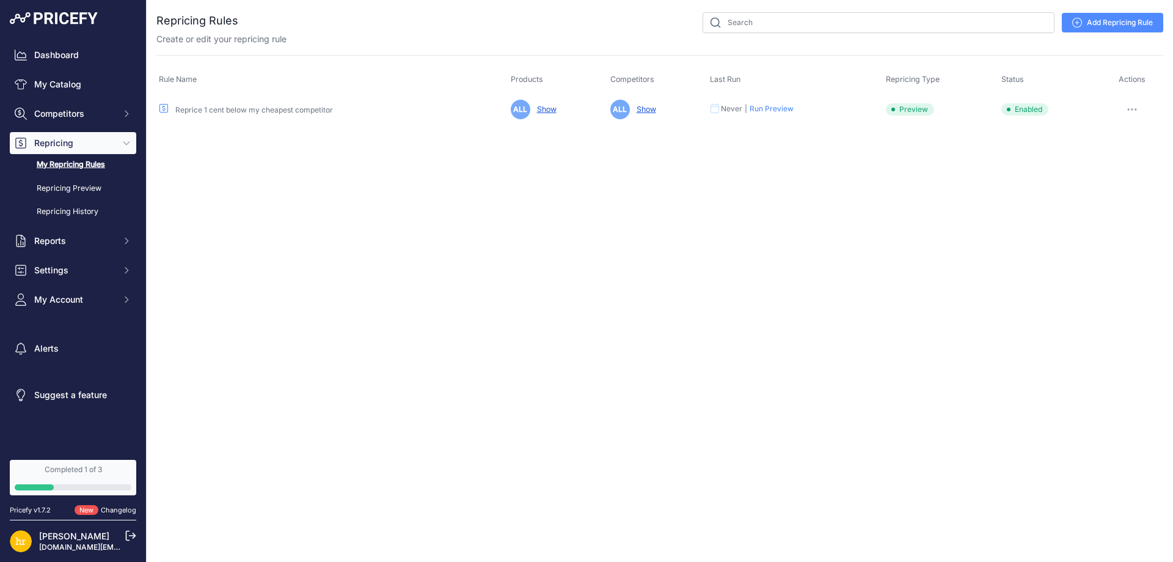
click at [1139, 107] on button "button" at bounding box center [1132, 109] width 24 height 17
click at [1120, 138] on link "Edit" at bounding box center [1122, 135] width 78 height 20
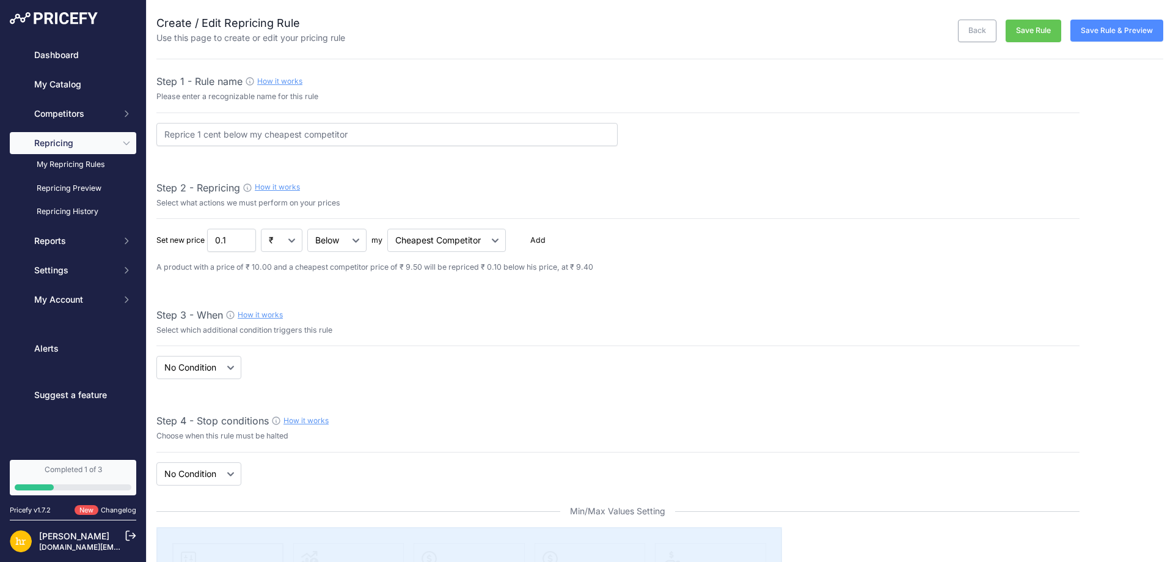
select select "7"
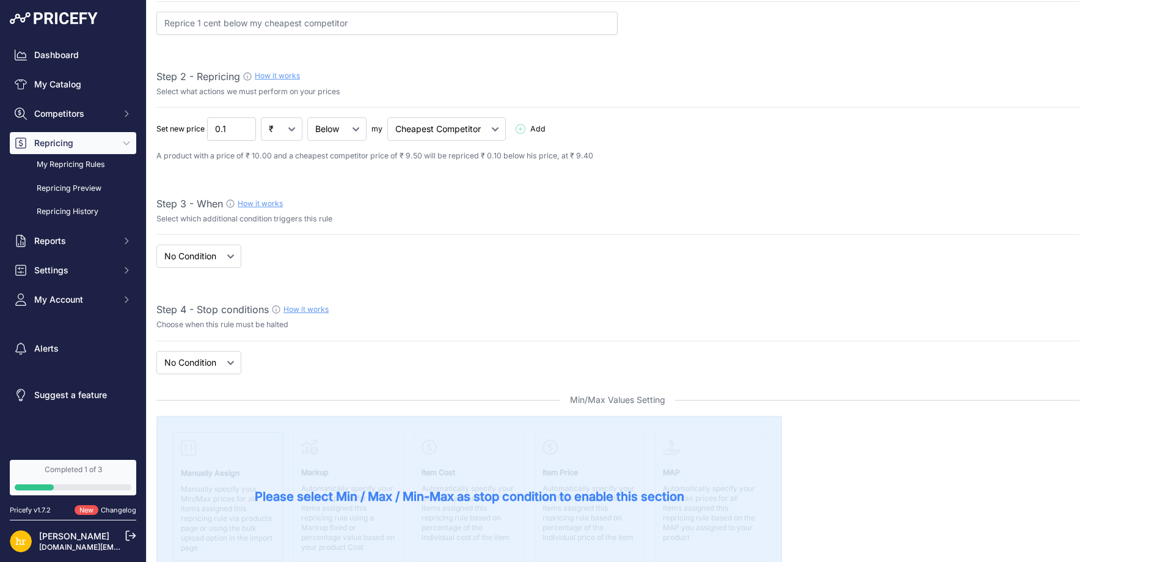
scroll to position [122, 0]
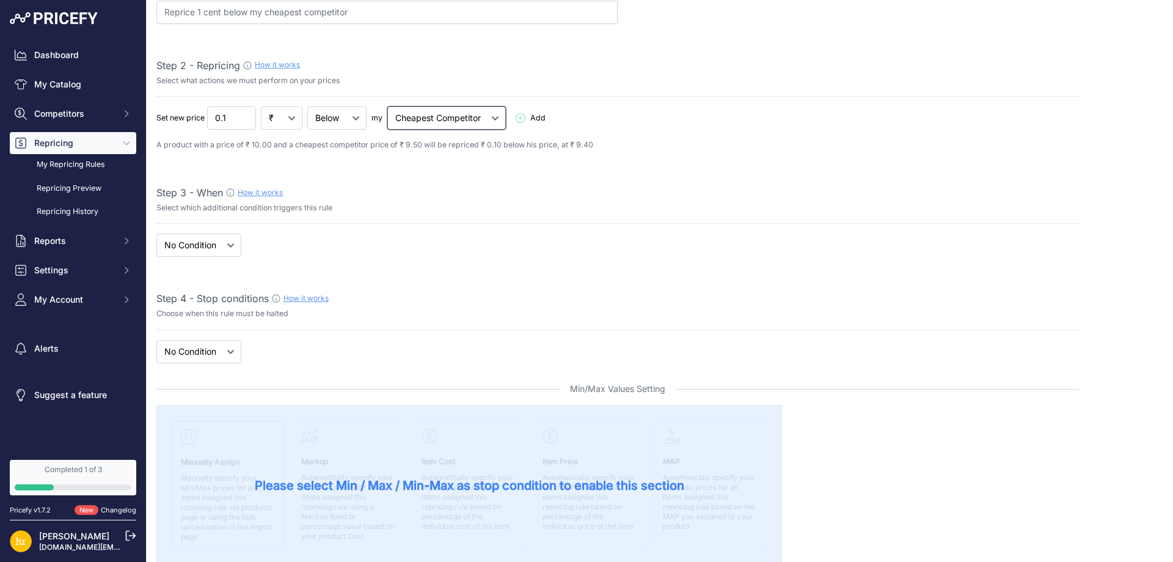
click at [439, 119] on select "Cheapest Competitor Highest Competitor" at bounding box center [446, 117] width 119 height 23
click at [644, 134] on div "Set new price 0.1 ₹ % Add 1 Delete" at bounding box center [618, 128] width 924 height 45
click at [73, 183] on link "Repricing Preview" at bounding box center [73, 188] width 127 height 21
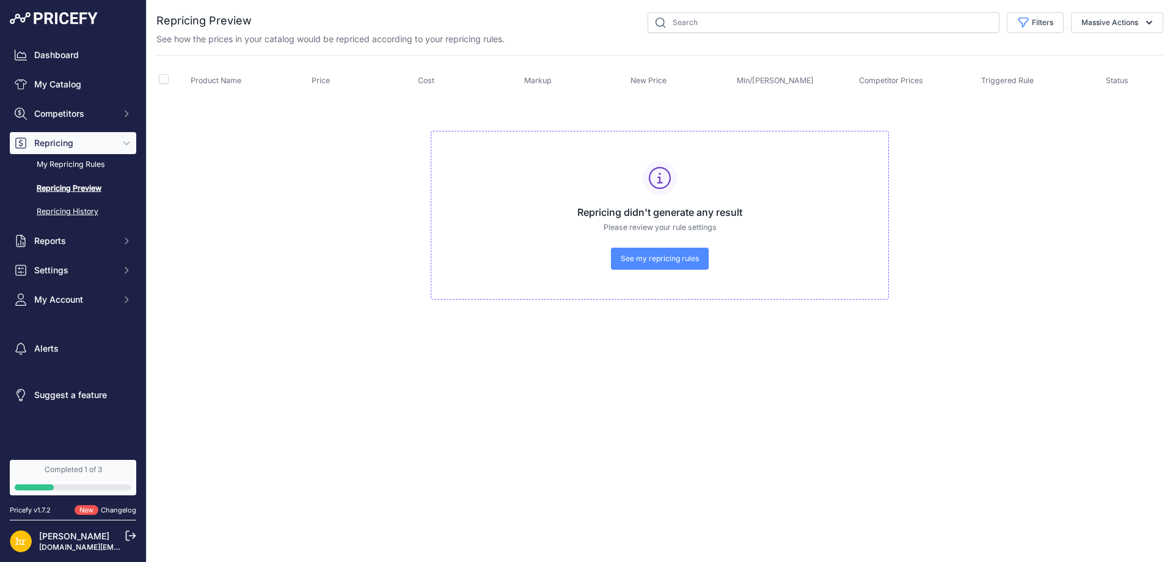
click at [77, 210] on link "Repricing History" at bounding box center [73, 211] width 127 height 21
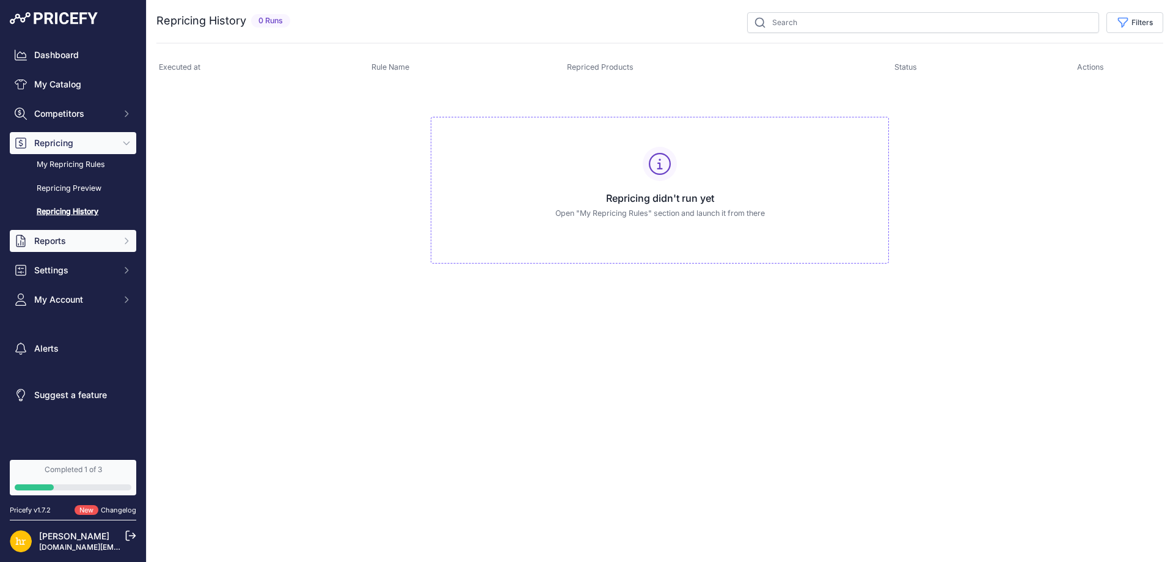
click at [70, 235] on span "Reports" at bounding box center [74, 241] width 80 height 12
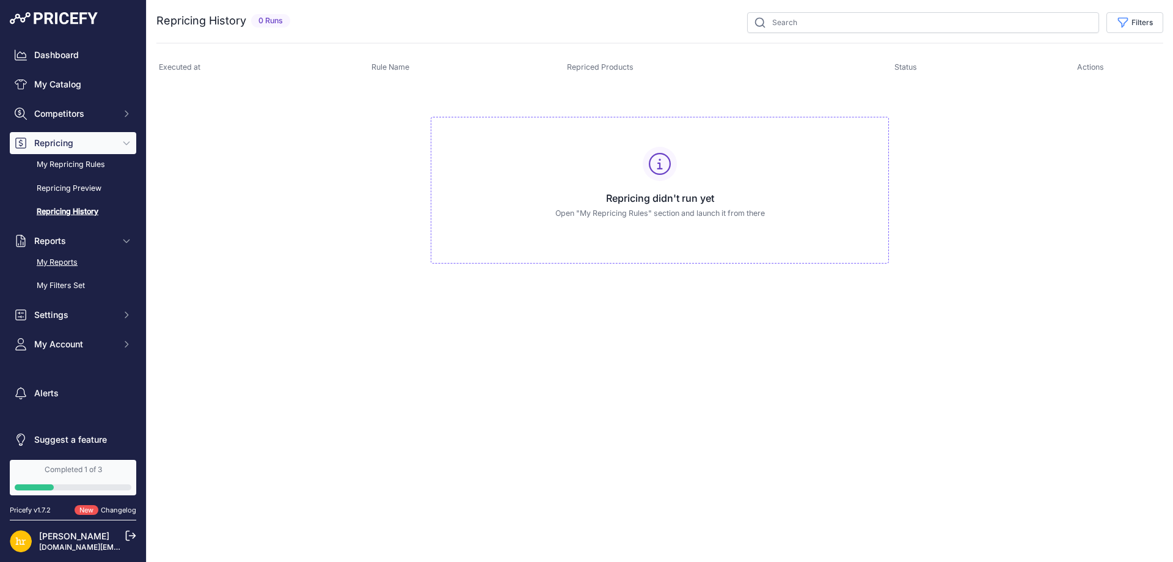
click at [72, 267] on link "My Reports" at bounding box center [73, 262] width 127 height 21
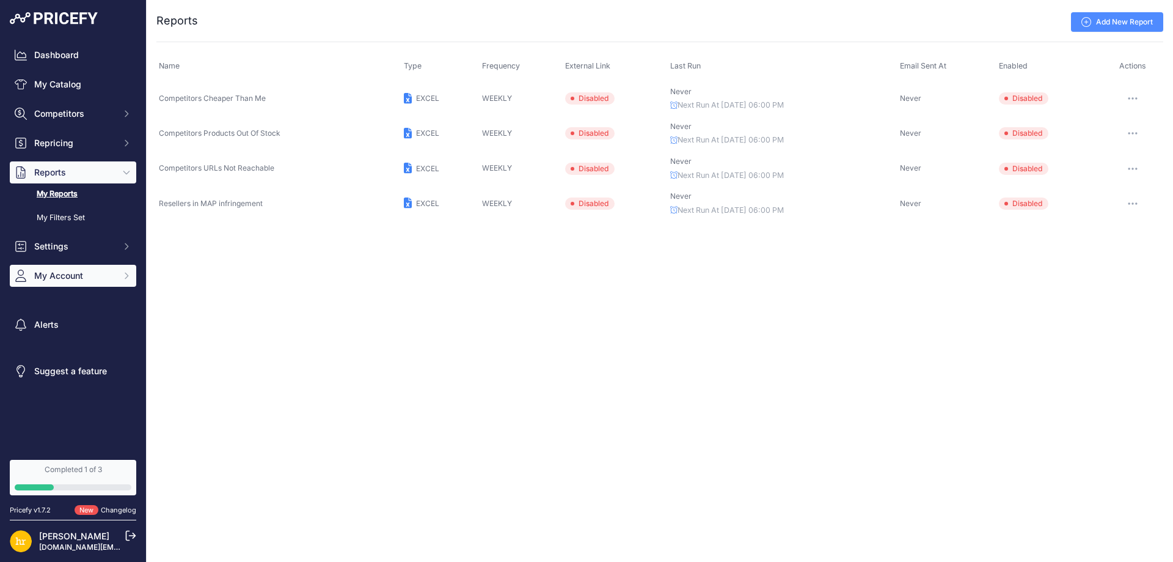
click at [84, 278] on span "My Account" at bounding box center [74, 276] width 80 height 12
click at [80, 492] on link "Completed 1 of 3" at bounding box center [73, 477] width 127 height 35
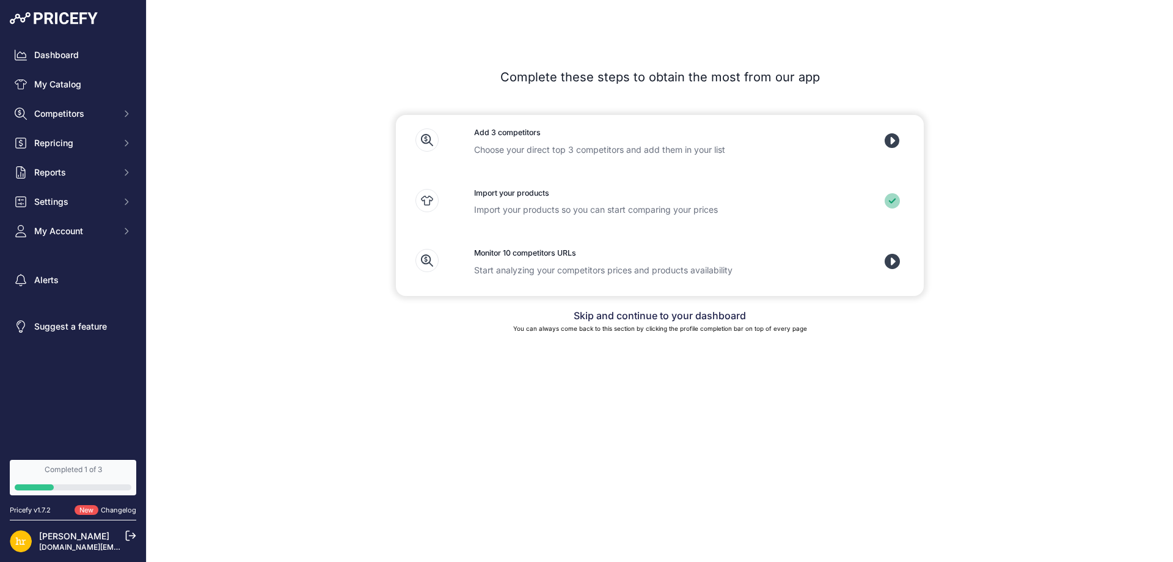
click at [893, 140] on icon at bounding box center [892, 140] width 15 height 15
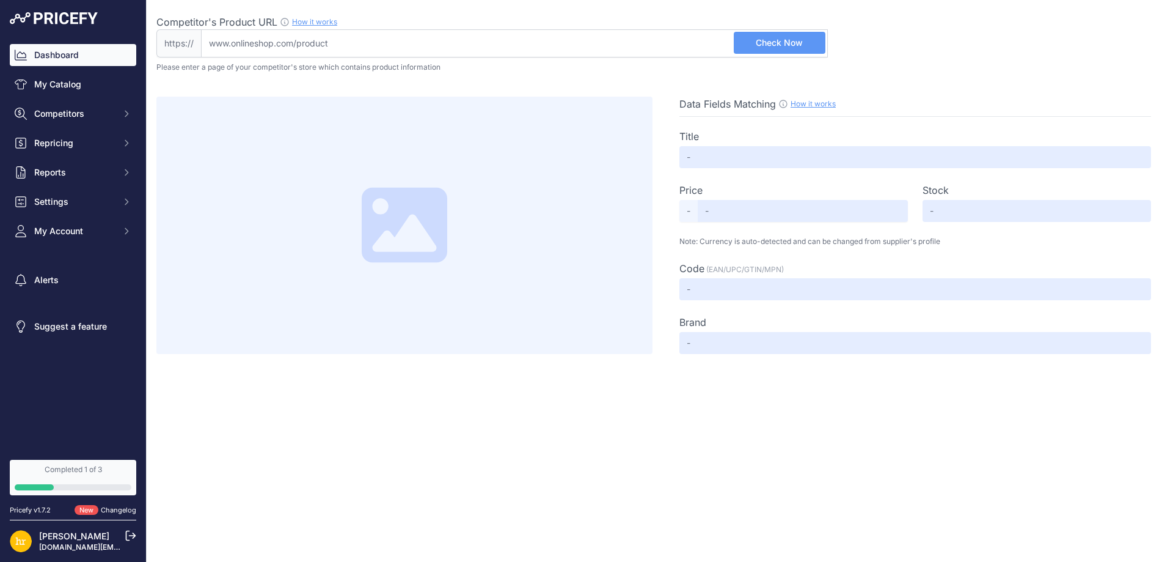
click at [81, 65] on link "Dashboard" at bounding box center [73, 55] width 127 height 22
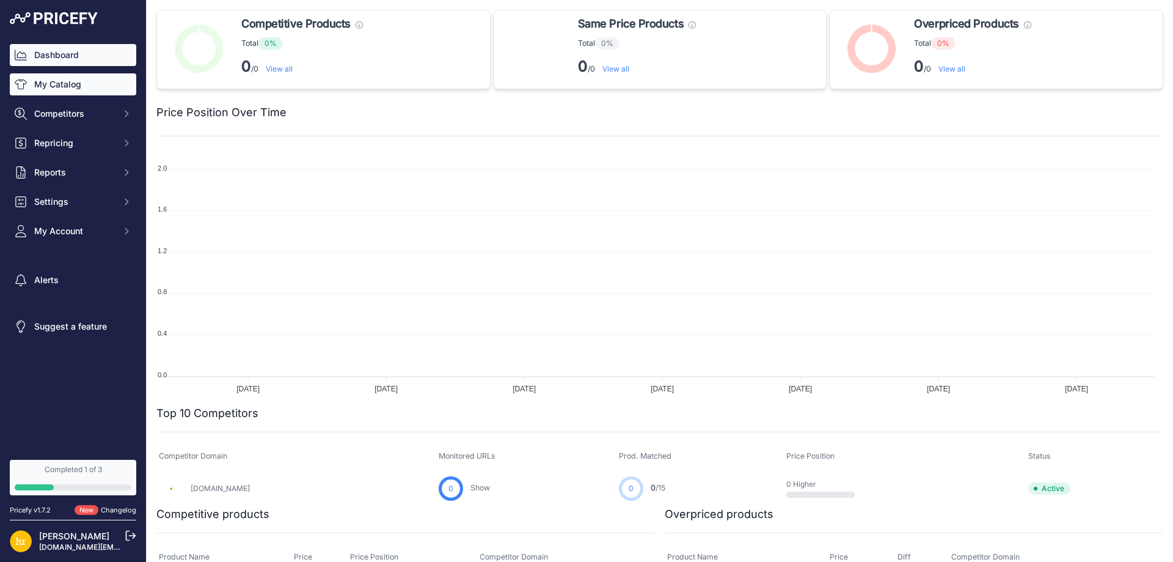
click at [70, 87] on link "My Catalog" at bounding box center [73, 84] width 127 height 22
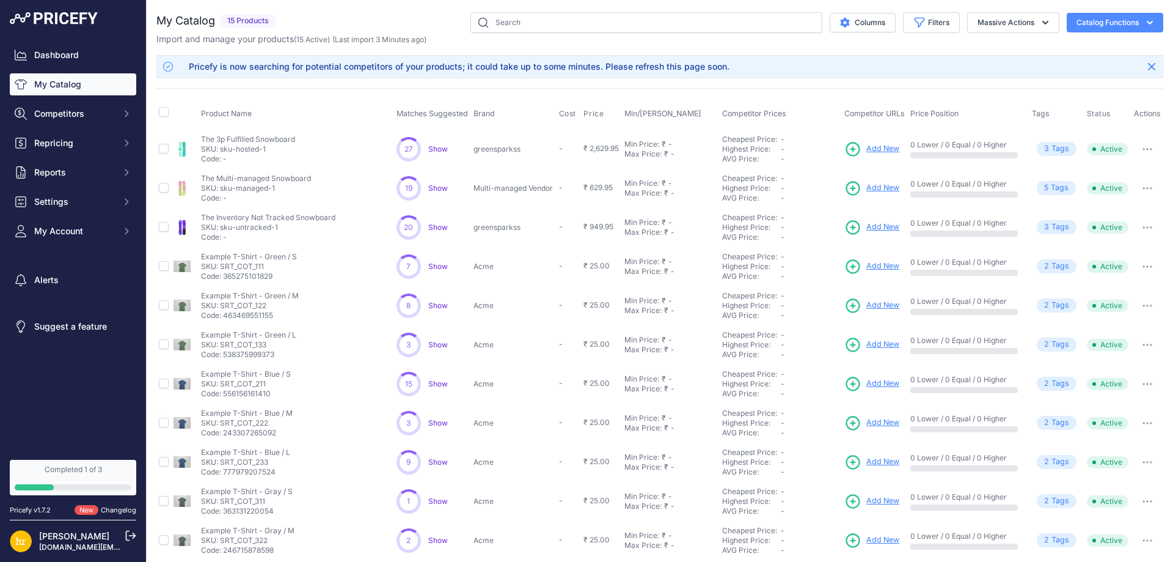
drag, startPoint x: 401, startPoint y: 149, endPoint x: 409, endPoint y: 146, distance: 8.9
click at [409, 146] on div "27" at bounding box center [409, 149] width 24 height 24
click at [432, 148] on span "Show" at bounding box center [438, 148] width 20 height 9
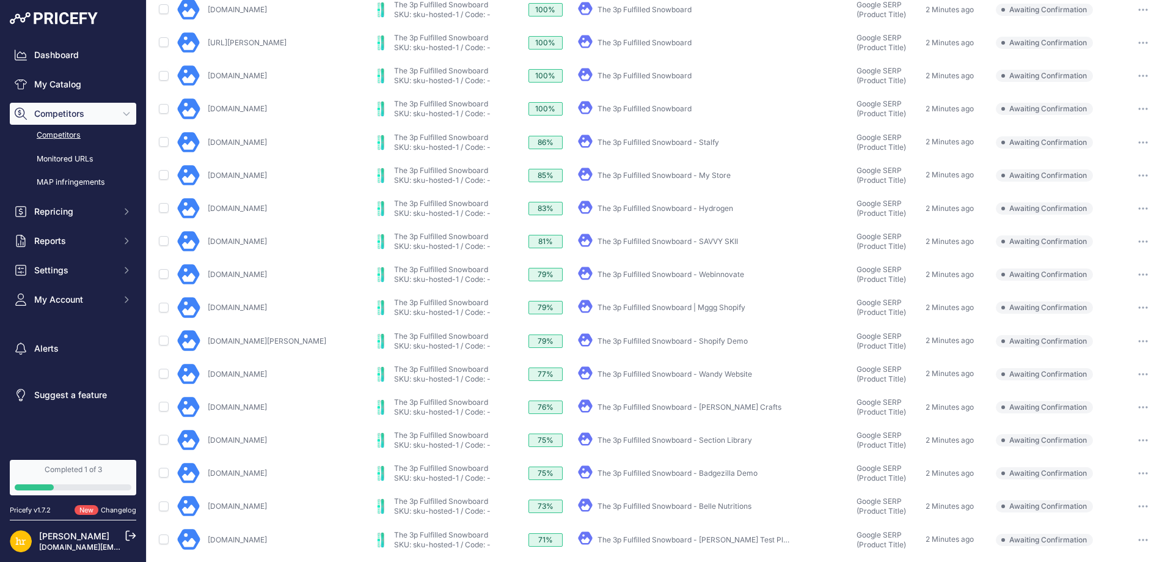
scroll to position [339, 0]
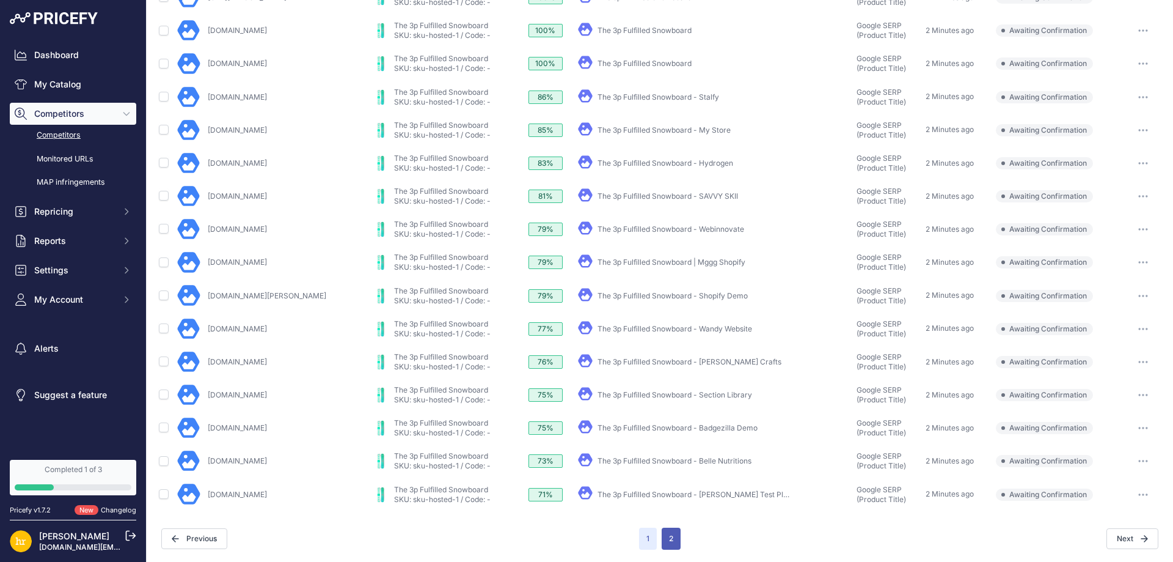
click at [663, 540] on button "2" at bounding box center [671, 538] width 19 height 22
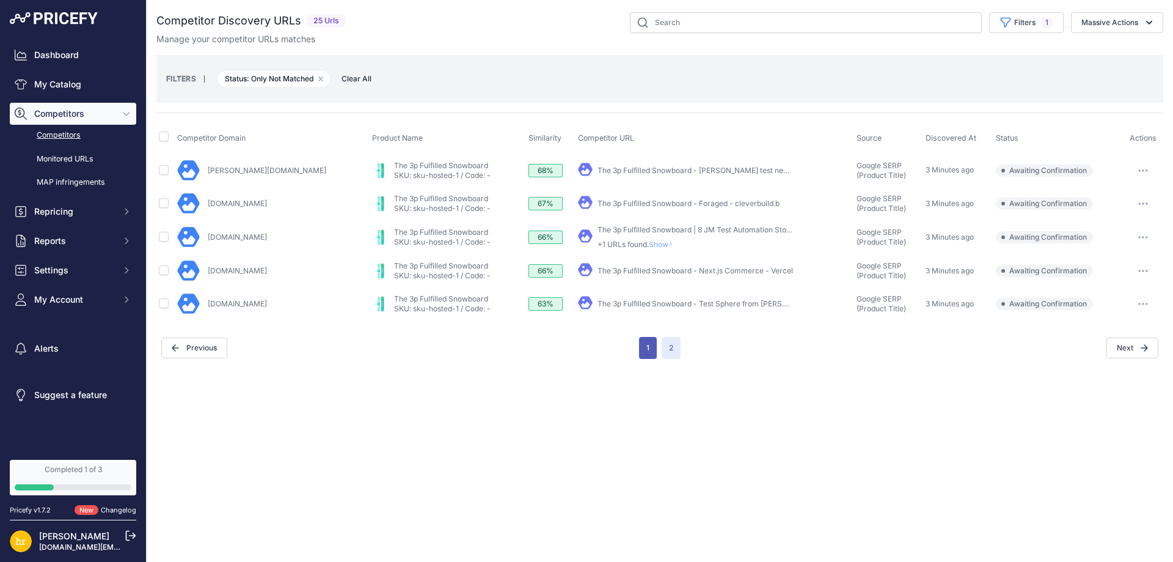
click at [645, 353] on button "1" at bounding box center [648, 348] width 18 height 22
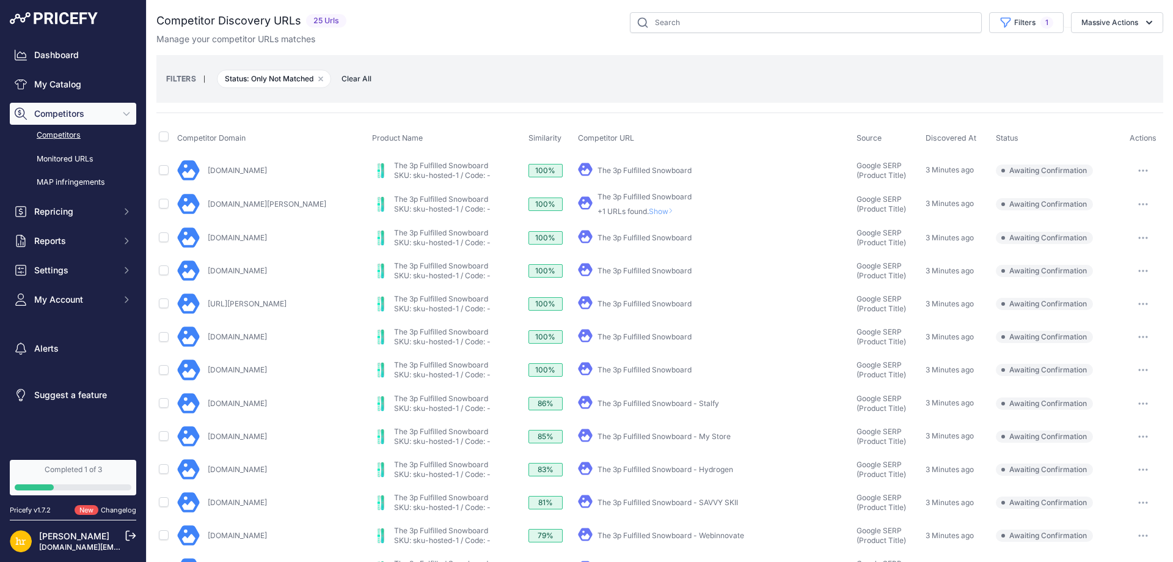
click at [512, 79] on div "FILTERS | Status: Only Not Matched Remove filter option Clear All" at bounding box center [660, 78] width 988 height 33
click at [511, 89] on div "FILTERS | Status: Only Not Matched Remove filter option Clear All" at bounding box center [660, 78] width 988 height 33
click at [529, 103] on div "Competitor Discovery URLs 25 Urls" at bounding box center [659, 433] width 1007 height 843
click at [535, 65] on div "FILTERS | Status: Only Not Matched Remove filter option Clear All" at bounding box center [660, 78] width 988 height 33
